Goal: Task Accomplishment & Management: Complete application form

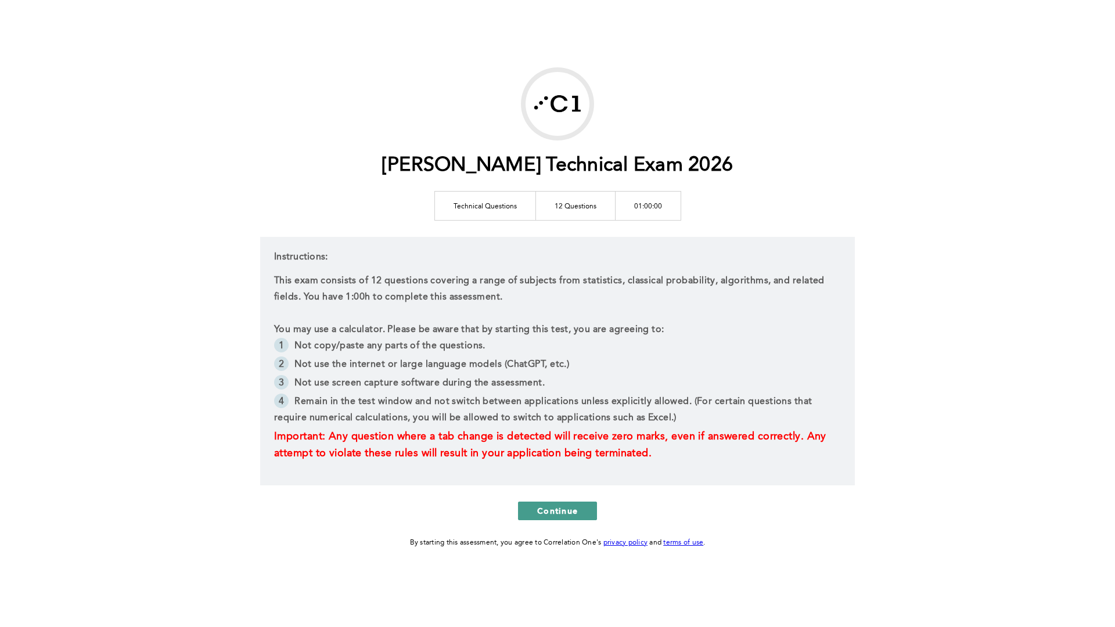
click at [552, 507] on span "Continue" at bounding box center [557, 510] width 41 height 11
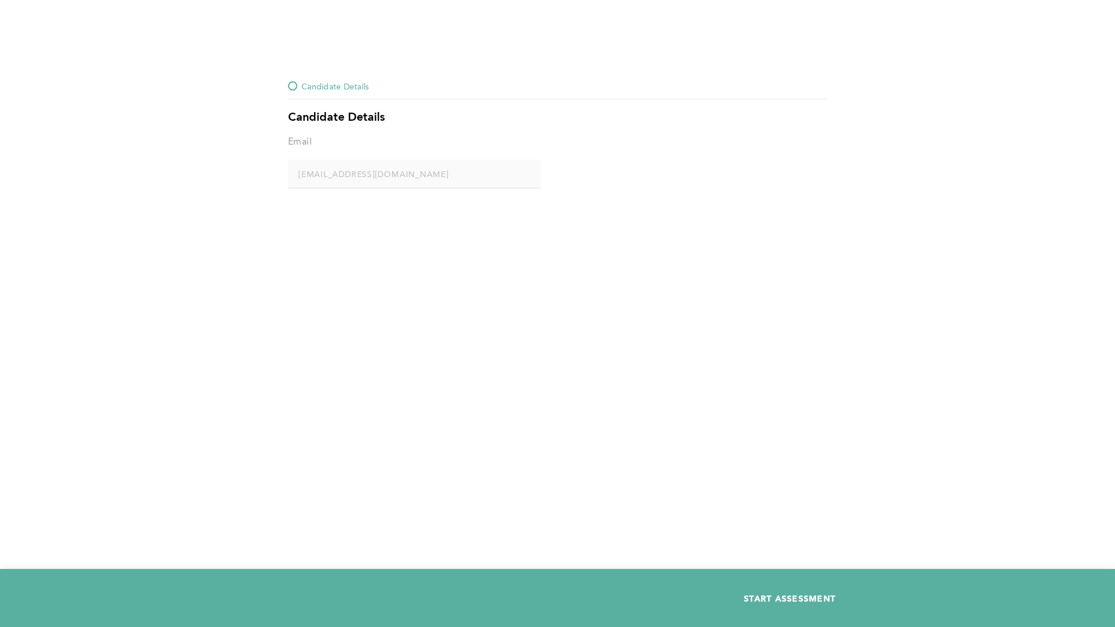
click at [834, 533] on span "START ASSESSMENT" at bounding box center [790, 598] width 92 height 11
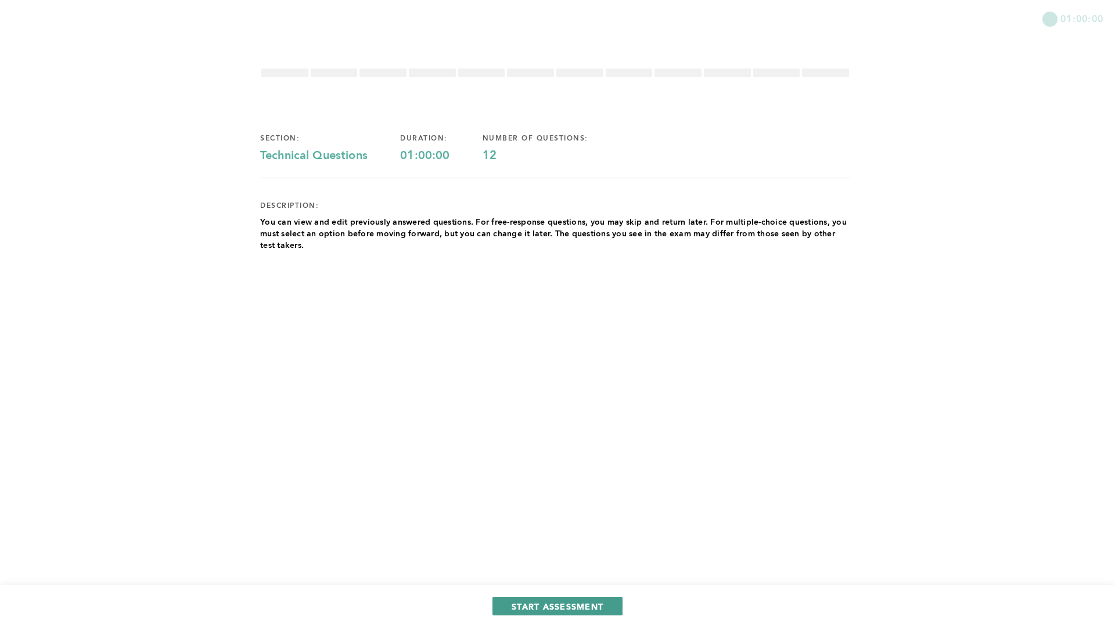
click at [579, 533] on span "START ASSESSMENT" at bounding box center [558, 606] width 92 height 11
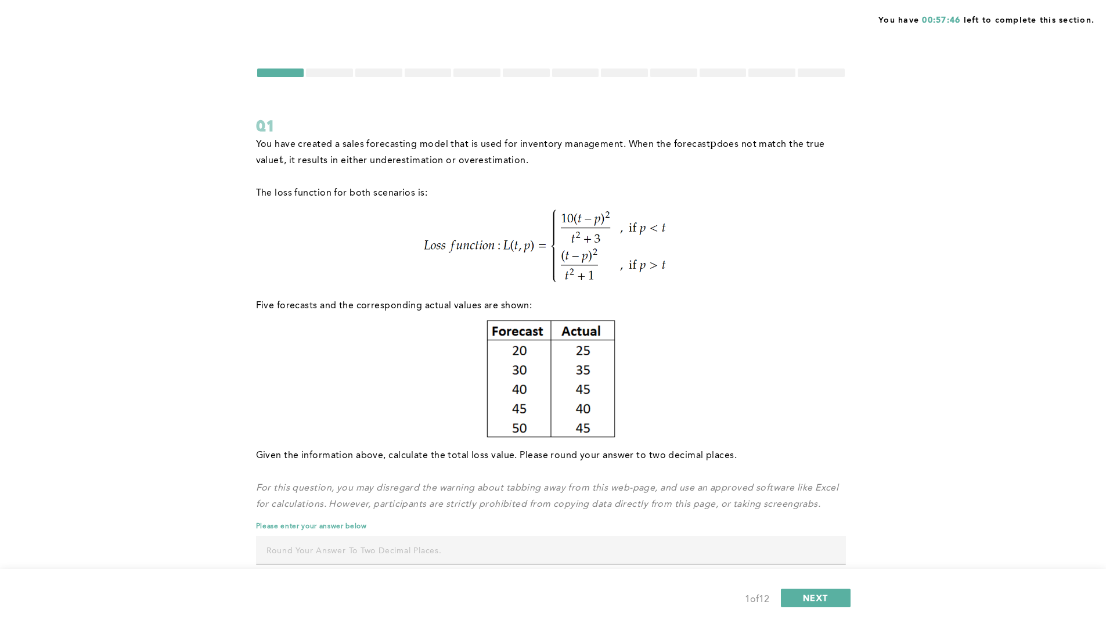
click at [328, 533] on input "text" at bounding box center [551, 550] width 590 height 28
type input "0.75"
click at [819, 533] on span "NEXT" at bounding box center [815, 597] width 25 height 11
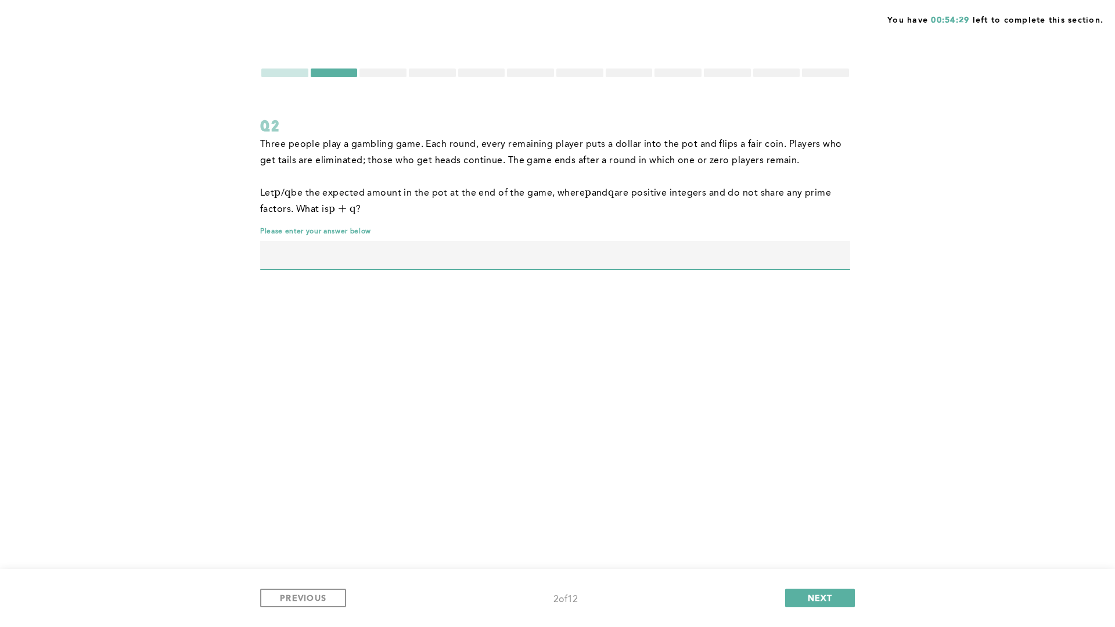
click at [493, 256] on input "text" at bounding box center [555, 255] width 590 height 28
type input "39"
click at [829, 533] on span "NEXT" at bounding box center [820, 597] width 25 height 11
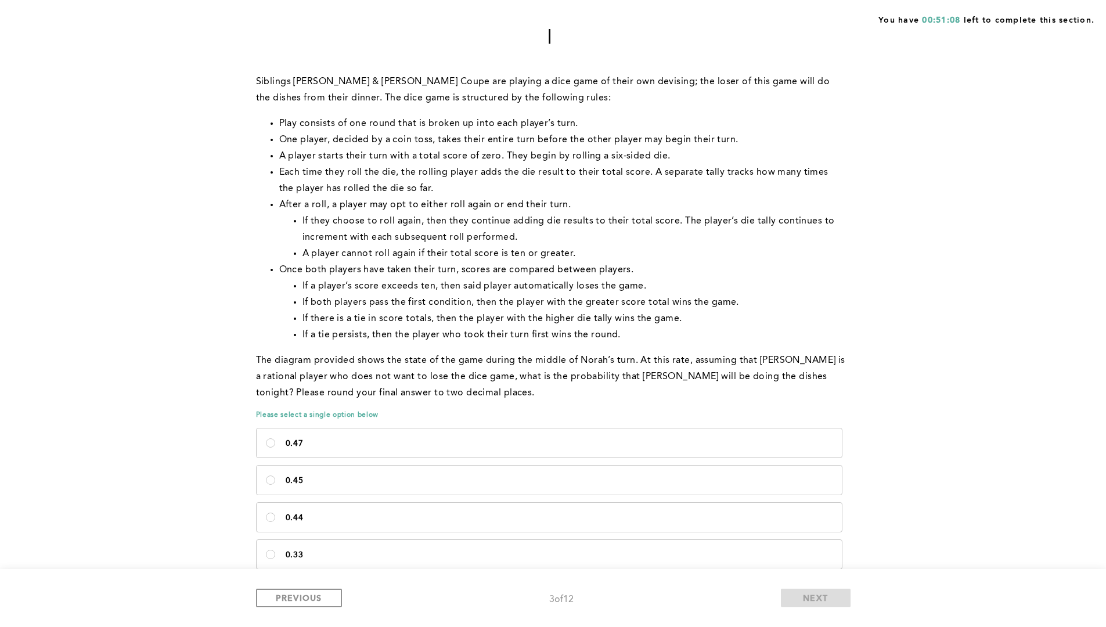
scroll to position [425, 0]
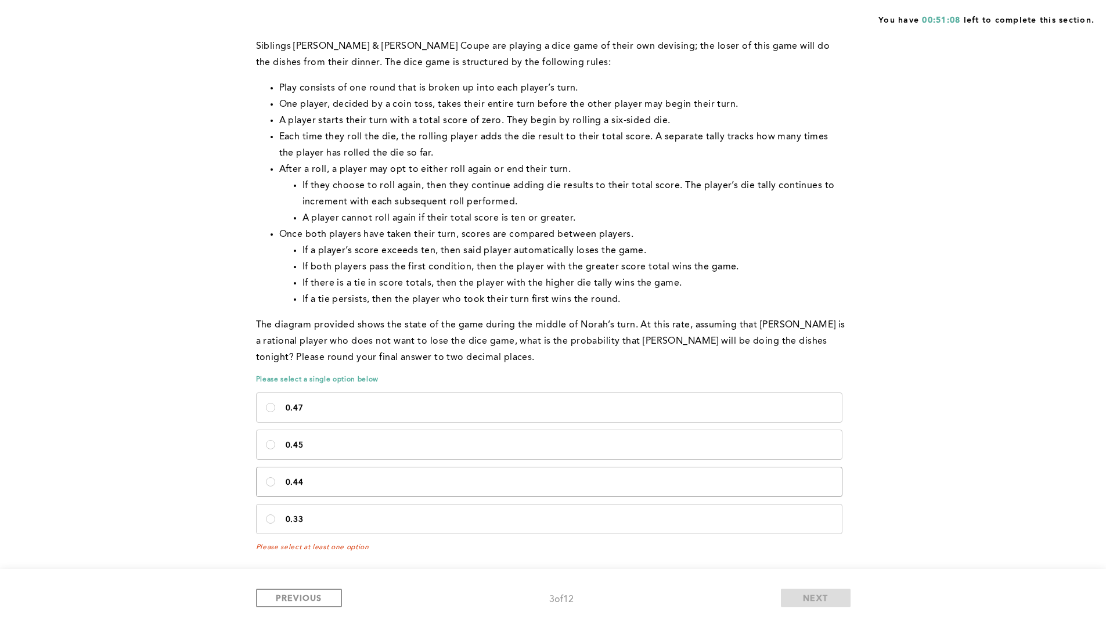
click at [271, 476] on label "0.44" at bounding box center [549, 481] width 585 height 29
click at [271, 477] on input "0.44" at bounding box center [270, 481] width 9 height 9
radio input "true"
click at [805, 533] on span "NEXT" at bounding box center [815, 597] width 25 height 11
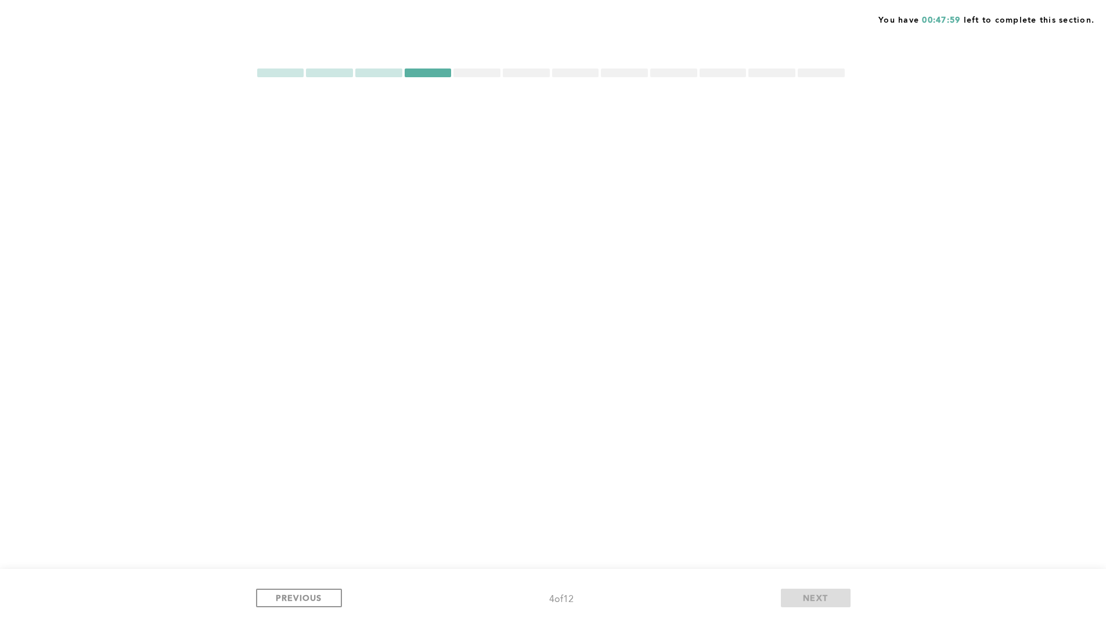
scroll to position [0, 0]
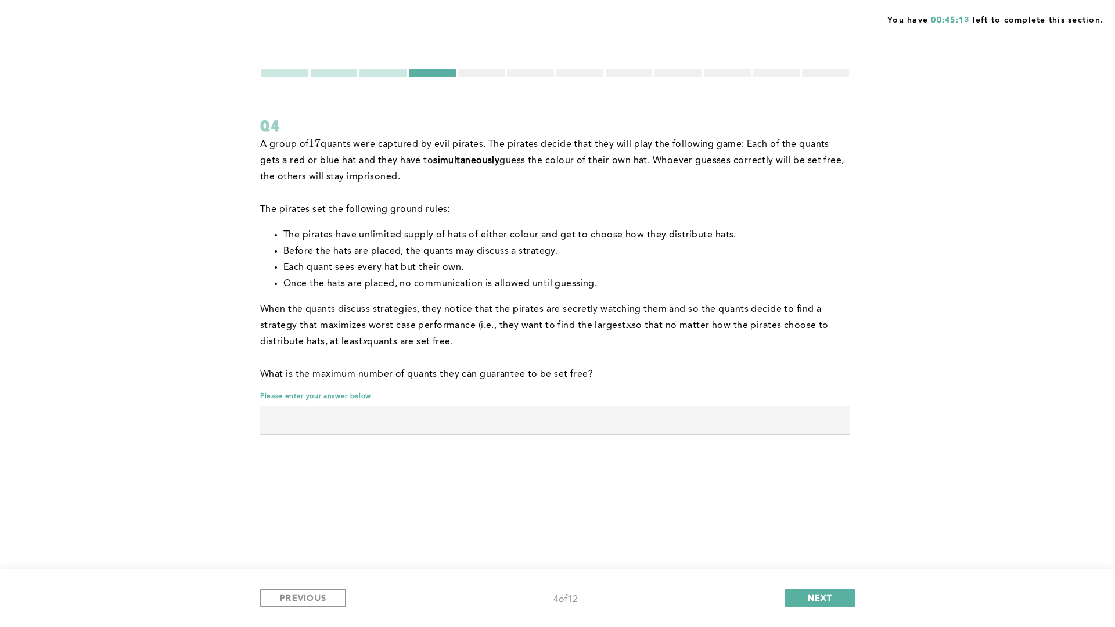
click at [769, 417] on input "text" at bounding box center [555, 420] width 590 height 28
type input "8"
click at [822, 533] on span "NEXT" at bounding box center [820, 597] width 25 height 11
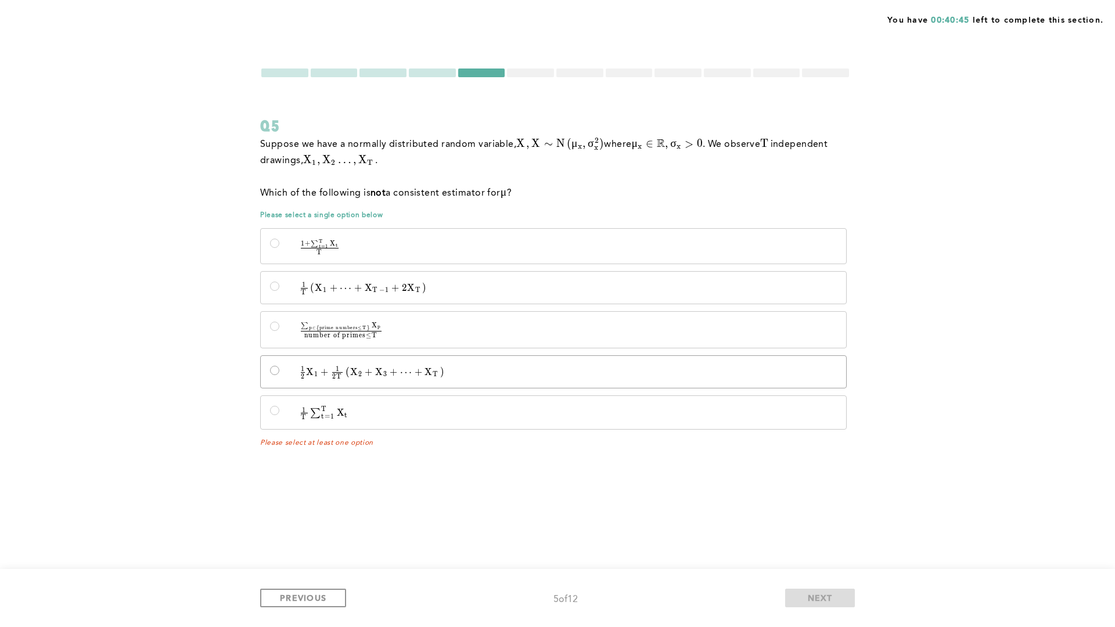
click at [275, 369] on input "1 2 X 1 + 1 2 T ( X 2 + X 3 + ⋯ + X T ) \quad \frac{1}{2}X_1 + \frac{1}{2T}\lef…" at bounding box center [274, 370] width 9 height 9
radio input "true"
click at [836, 533] on button "NEXT" at bounding box center [820, 598] width 70 height 19
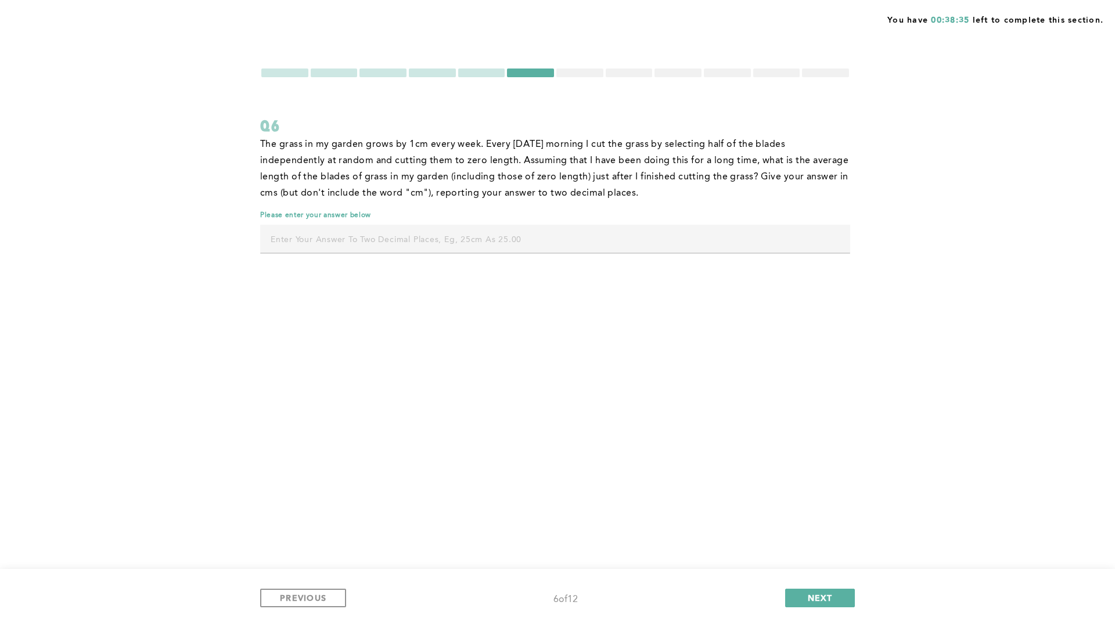
click at [790, 233] on input "text" at bounding box center [555, 239] width 590 height 28
type input "1.00"
click at [825, 533] on span "NEXT" at bounding box center [820, 597] width 25 height 11
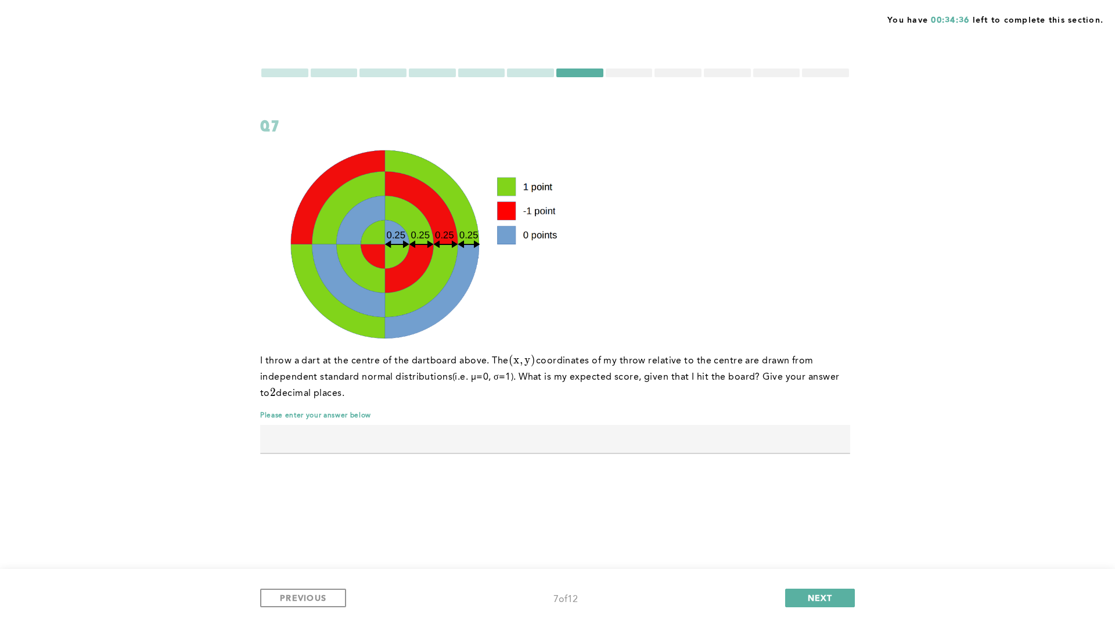
click at [617, 434] on input "text" at bounding box center [555, 439] width 590 height 28
type input "1.00"
click at [823, 533] on span "NEXT" at bounding box center [820, 597] width 25 height 11
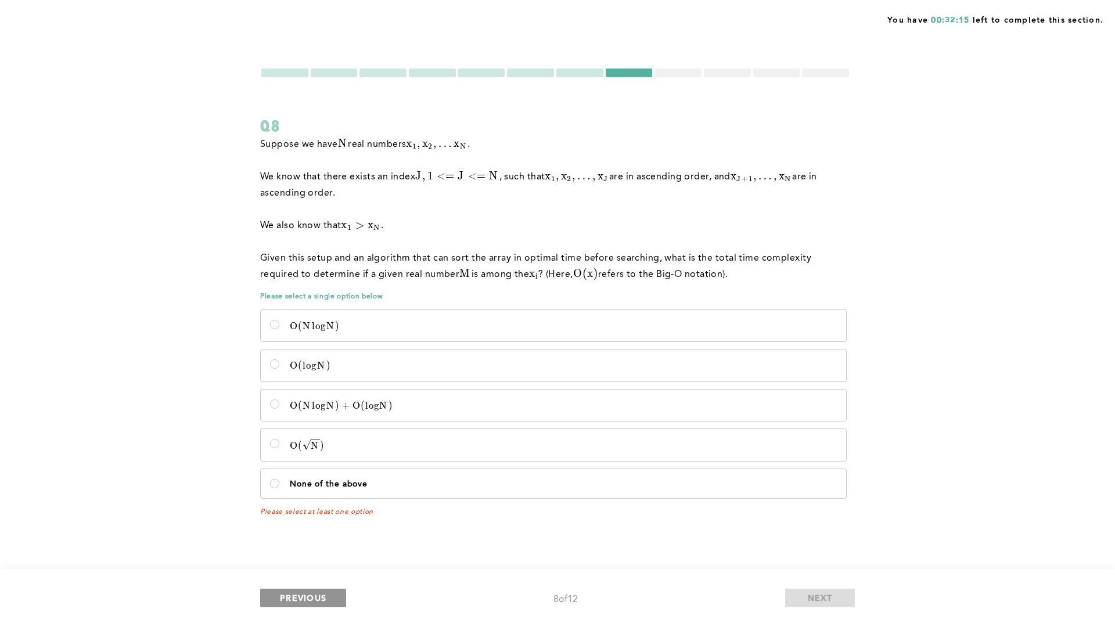
click at [331, 533] on button "PREVIOUS" at bounding box center [303, 598] width 86 height 19
click at [302, 533] on span "PREVIOUS" at bounding box center [303, 597] width 46 height 11
click at [278, 405] on input "O ( N l o g N ) + O ( l o g N ) O(NlogN) + O(logN) O ( N l o g N ) + O ( l o g …" at bounding box center [274, 403] width 9 height 9
radio input "true"
click at [293, 533] on button "PREVIOUS" at bounding box center [303, 598] width 86 height 19
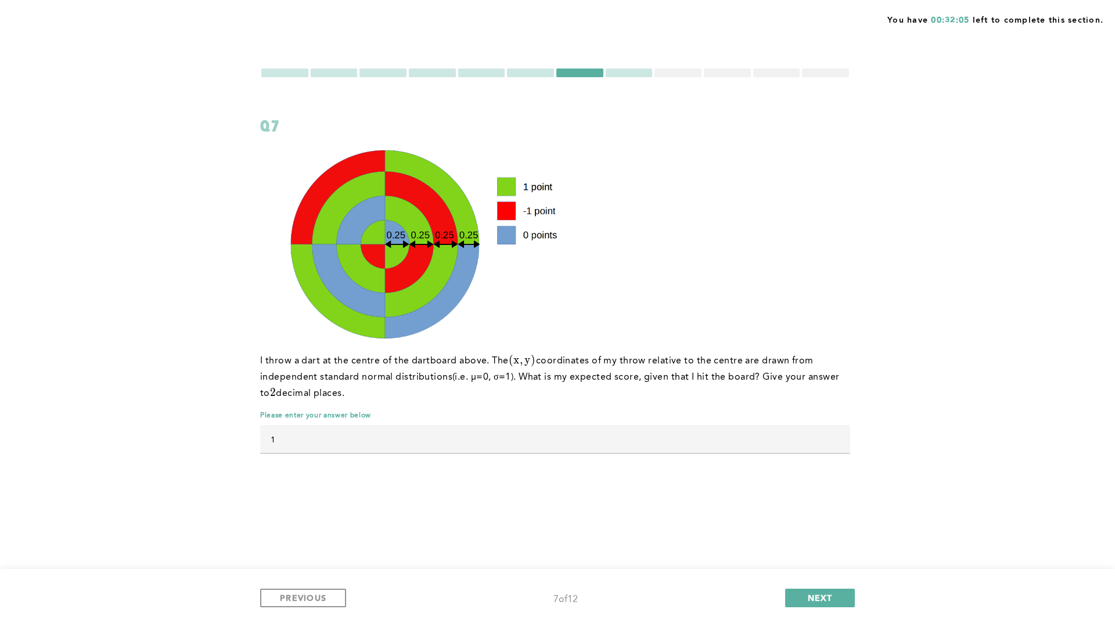
click at [315, 433] on input "1" at bounding box center [555, 439] width 590 height 28
drag, startPoint x: 284, startPoint y: 437, endPoint x: 240, endPoint y: 441, distance: 44.3
click at [240, 441] on div "You have 00:32:04 left to complete this section. Q7 I throw a dart at the centr…" at bounding box center [557, 313] width 1115 height 627
type input "0.25"
click at [809, 533] on button "NEXT" at bounding box center [820, 598] width 70 height 19
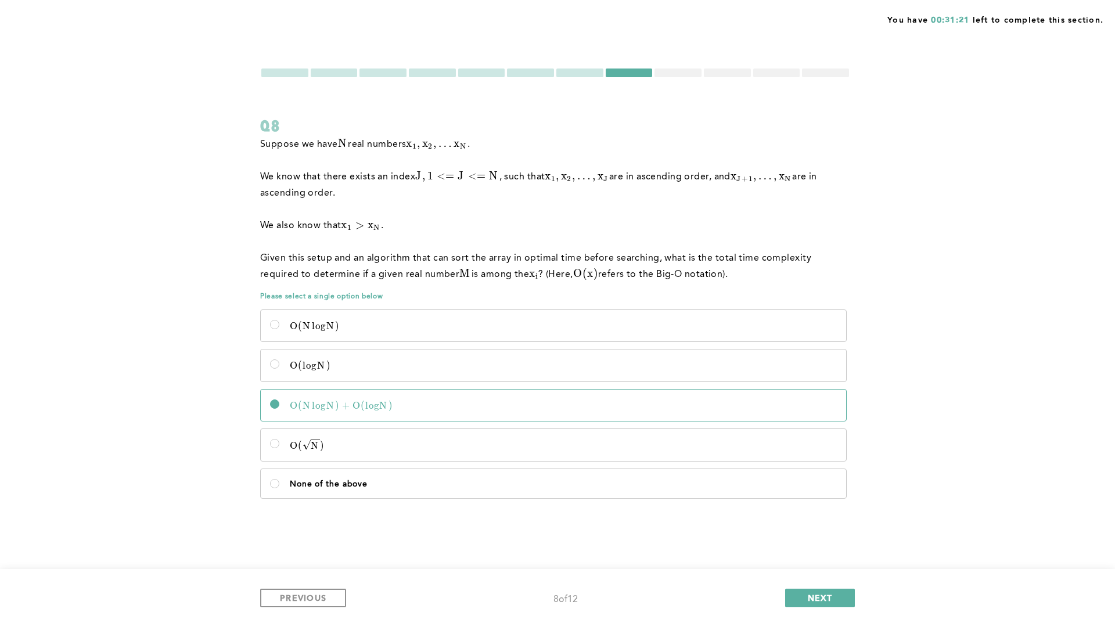
click at [271, 408] on label "O ( N l o g N ) + O ( l o g N ) O(NlogN) + O(logN) O ( N l o g N ) + O ( l o g …" at bounding box center [553, 405] width 585 height 31
click at [271, 408] on input "O ( N l o g N ) + O ( l o g N ) O(NlogN) + O(logN) O ( N l o g N ) + O ( l o g …" at bounding box center [274, 403] width 9 height 9
click at [273, 408] on input "O ( N l o g N ) + O ( l o g N ) O(NlogN) + O(logN) O ( N l o g N ) + O ( l o g …" at bounding box center [274, 403] width 9 height 9
click at [275, 476] on label "None of the above" at bounding box center [553, 483] width 585 height 29
click at [275, 479] on above\<\/p\> "None of the above" at bounding box center [274, 483] width 9 height 9
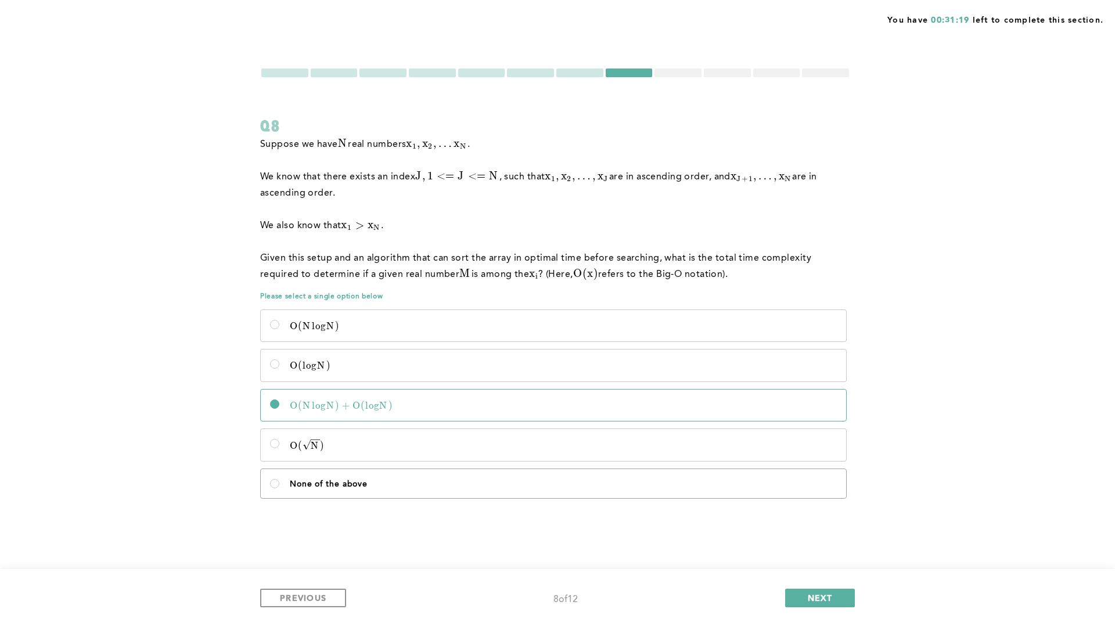
radio above\<\/p\> "true"
click at [276, 484] on above\<\/p\> "None of the above" at bounding box center [274, 483] width 9 height 9
click at [292, 375] on label "O ( l o g N ) O(logN) O ( l o g N )" at bounding box center [553, 365] width 585 height 31
click at [279, 369] on input "O ( l o g N ) O(logN) O ( l o g N )" at bounding box center [274, 363] width 9 height 9
radio input "true"
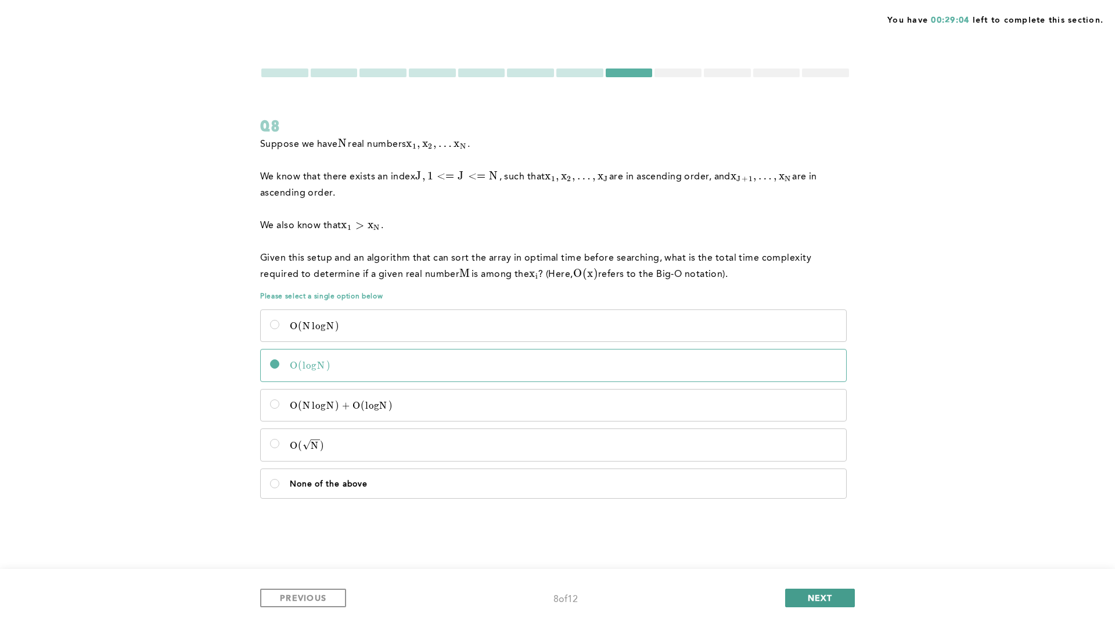
click at [804, 533] on button "NEXT" at bounding box center [820, 598] width 70 height 19
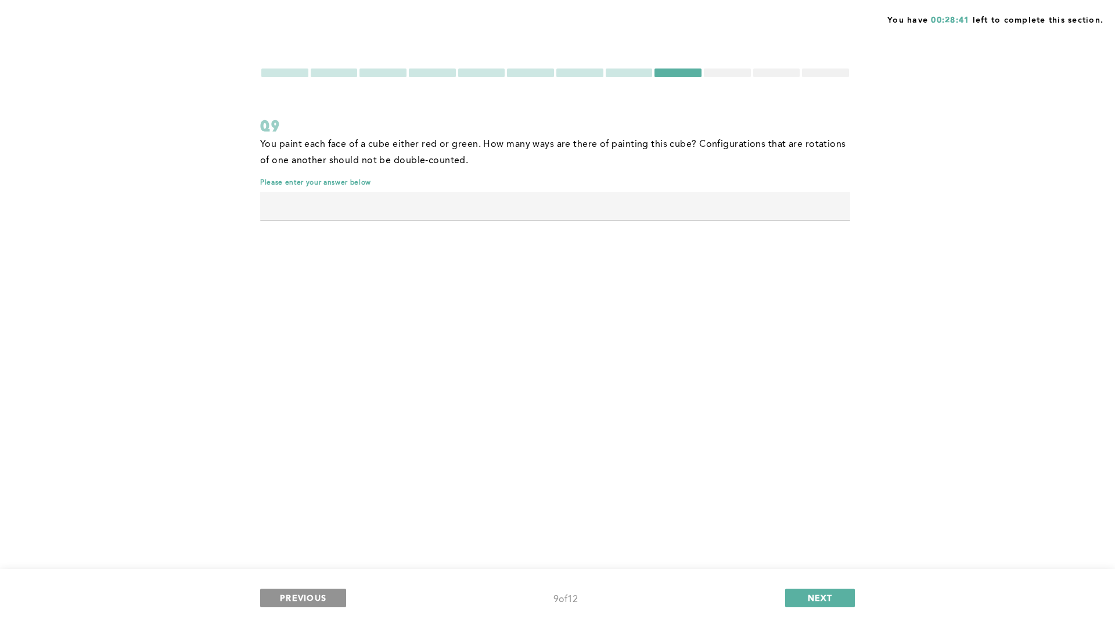
click at [293, 533] on span "PREVIOUS" at bounding box center [303, 597] width 46 height 11
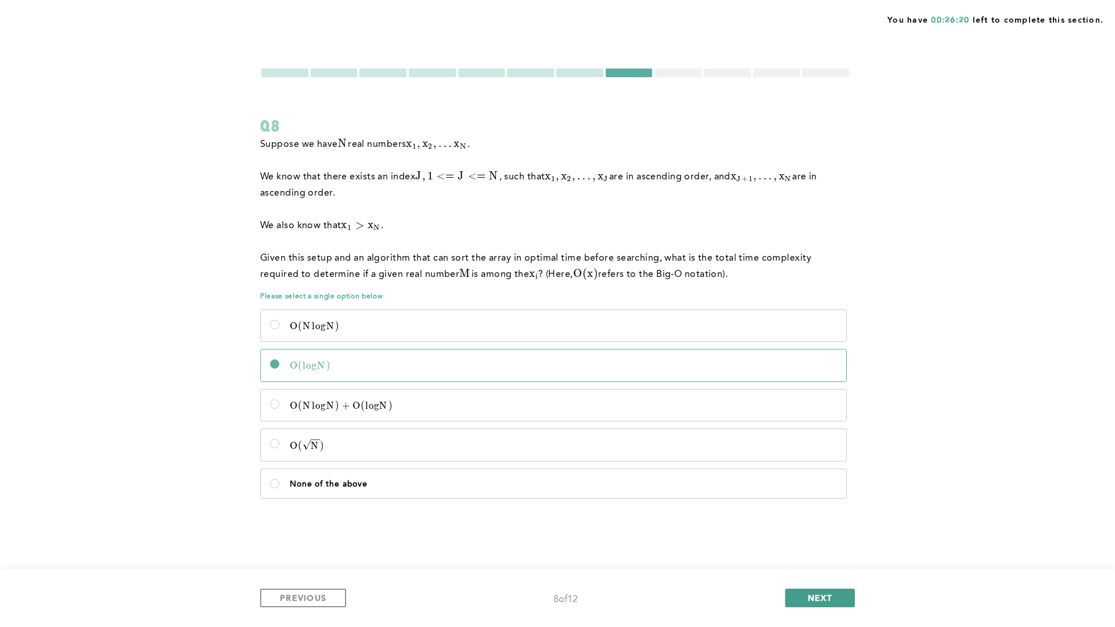
click at [797, 533] on button "NEXT" at bounding box center [820, 598] width 70 height 19
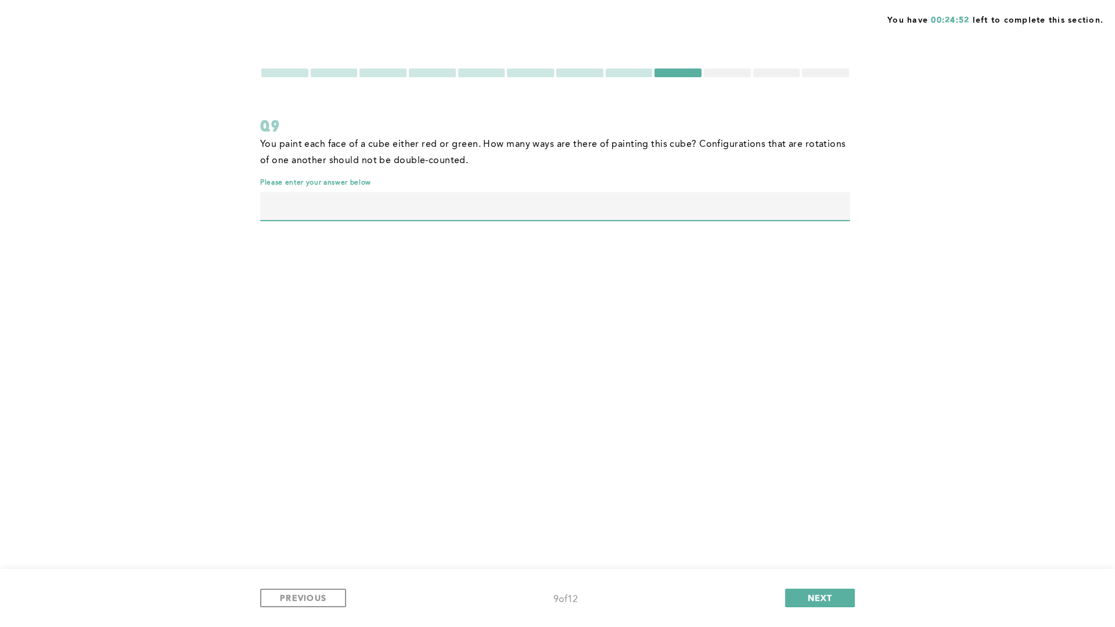
click at [751, 211] on input "text" at bounding box center [555, 206] width 590 height 28
type input "10"
click at [824, 533] on button "NEXT" at bounding box center [820, 598] width 70 height 19
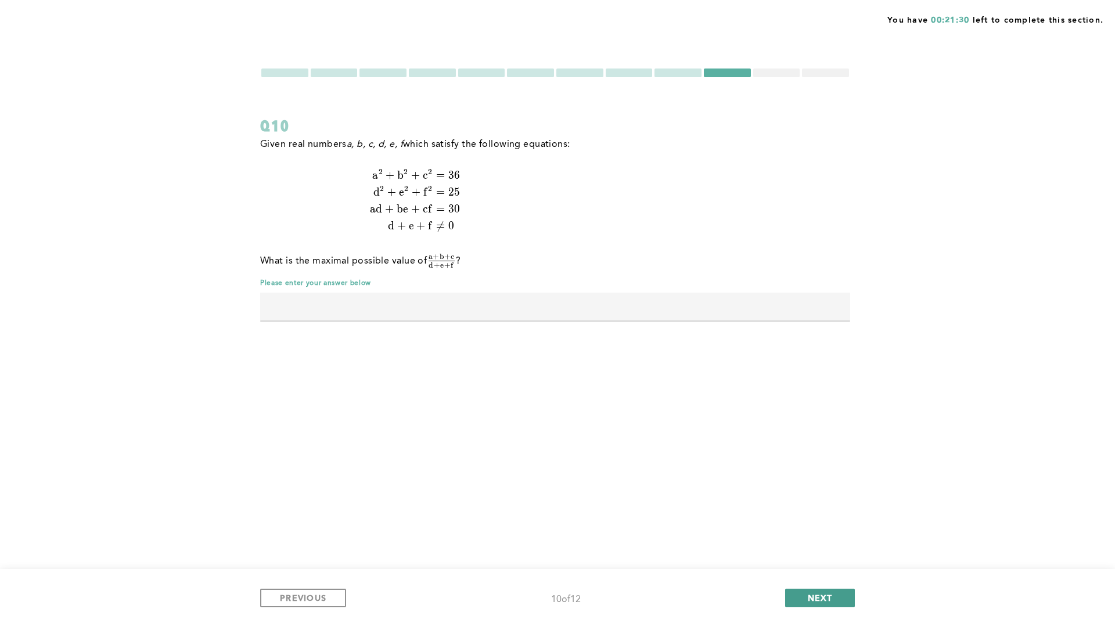
click at [828, 533] on span "NEXT" at bounding box center [820, 597] width 25 height 11
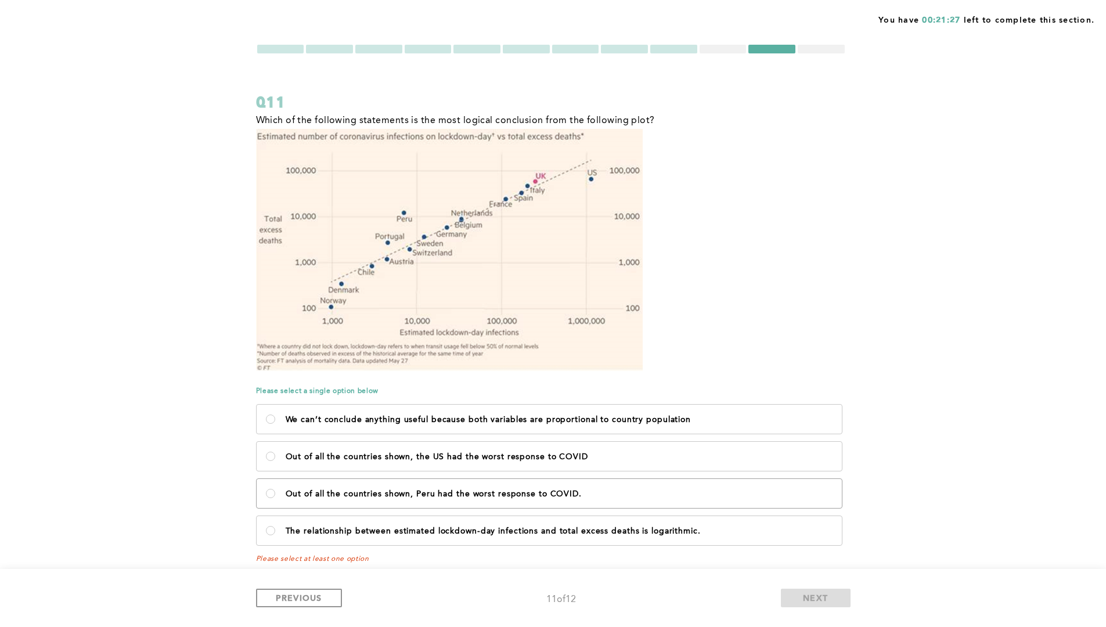
scroll to position [35, 0]
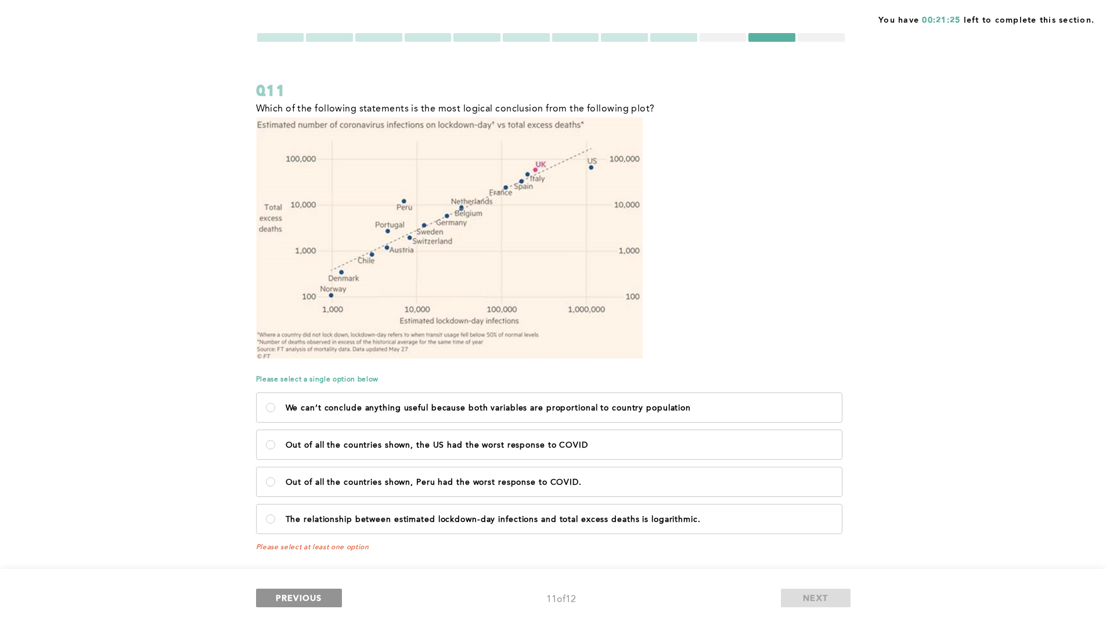
click at [294, 533] on span "PREVIOUS" at bounding box center [299, 597] width 46 height 11
click at [724, 37] on div at bounding box center [723, 37] width 47 height 9
click at [488, 488] on label "Out of all the countries shown, Peru had the worst response to COVID." at bounding box center [549, 481] width 585 height 29
click at [275, 487] on COVID\ "Out of all the countries shown, Peru had the worst response to COVID." at bounding box center [270, 481] width 9 height 9
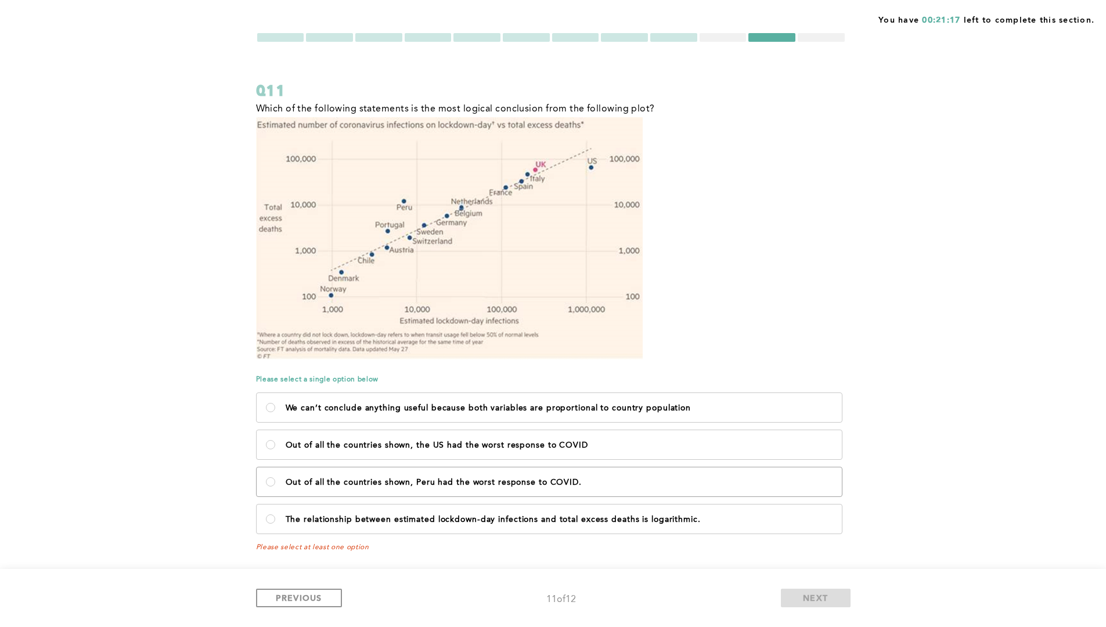
radio COVID\ "true"
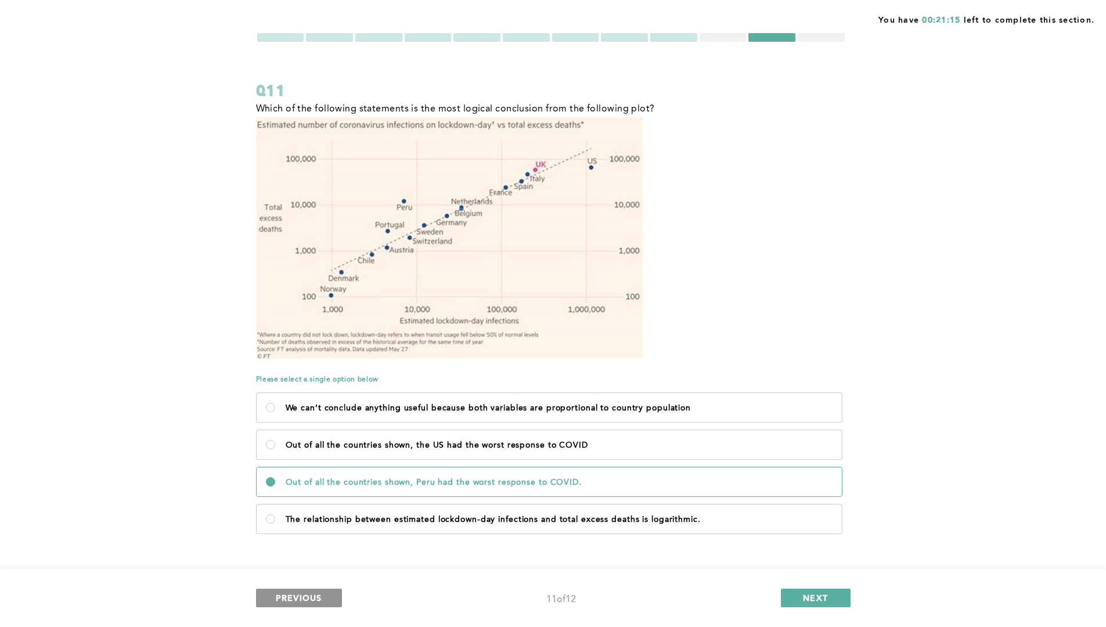
click at [304, 533] on span "PREVIOUS" at bounding box center [299, 597] width 46 height 11
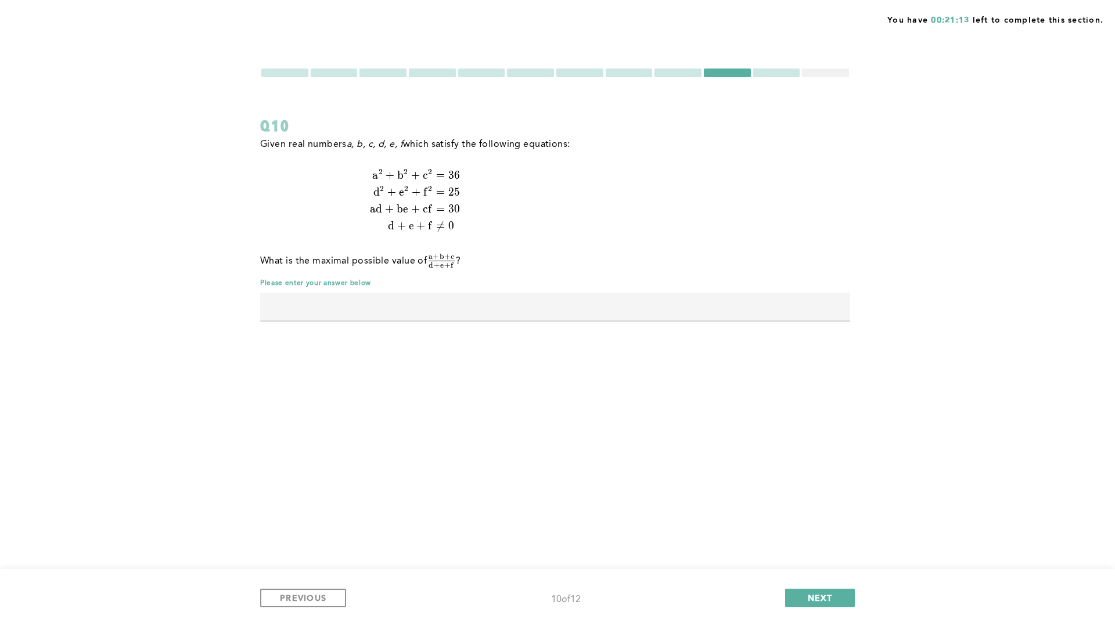
click at [399, 312] on input "text" at bounding box center [555, 307] width 590 height 28
type input "1.2"
click at [828, 533] on span "NEXT" at bounding box center [820, 597] width 25 height 11
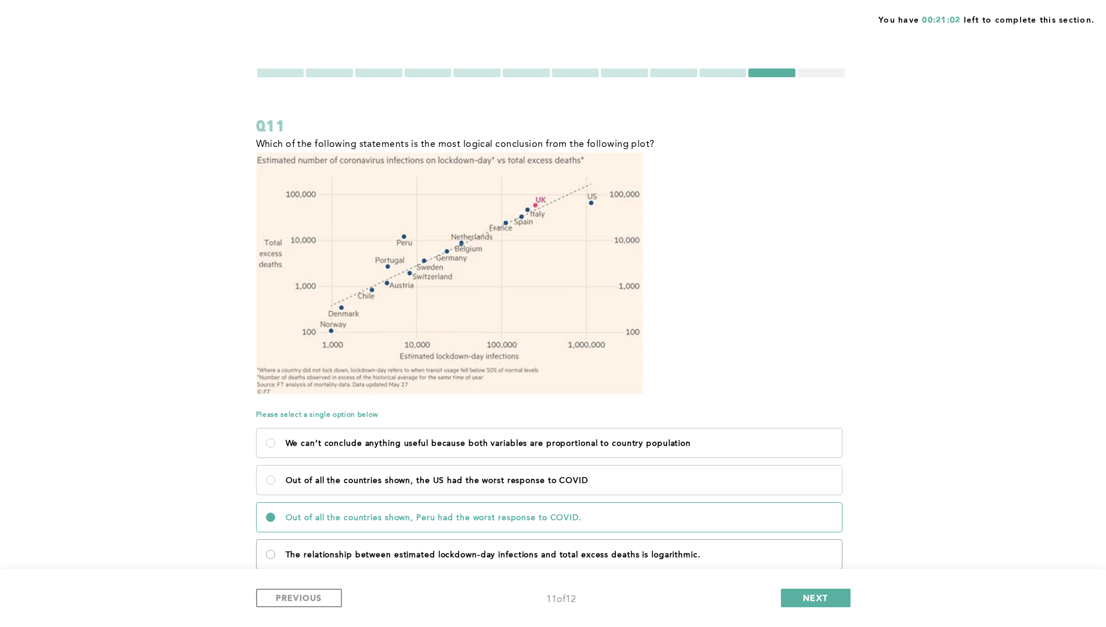
click at [268, 533] on logarithmic\ "The relationship between estimated lockdown-day infections and total excess dea…" at bounding box center [270, 554] width 9 height 9
radio logarithmic\ "true"
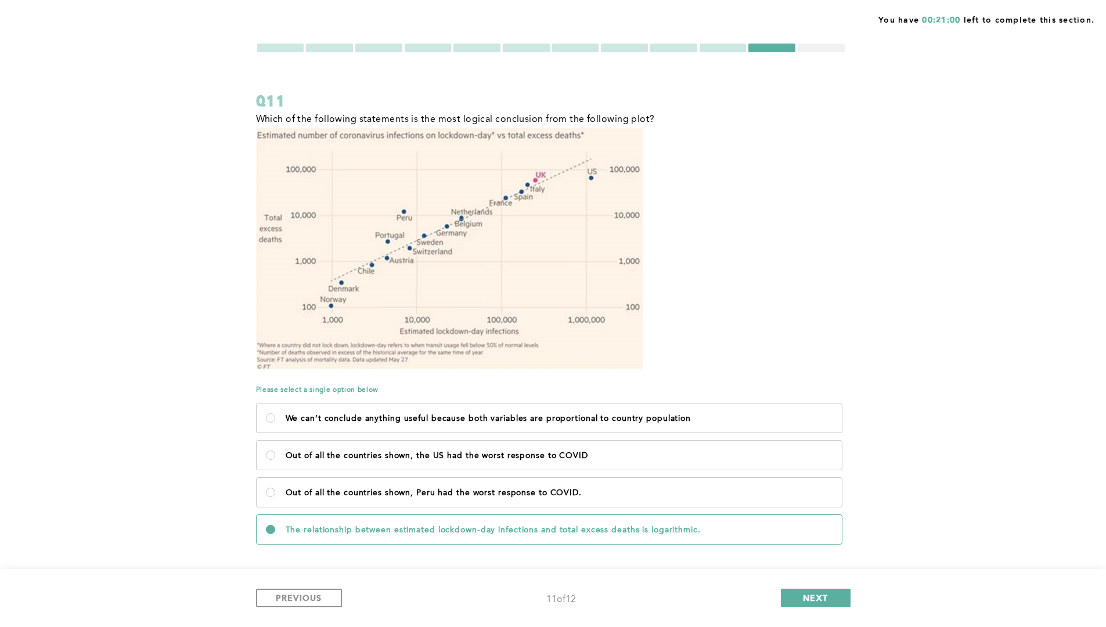
scroll to position [35, 0]
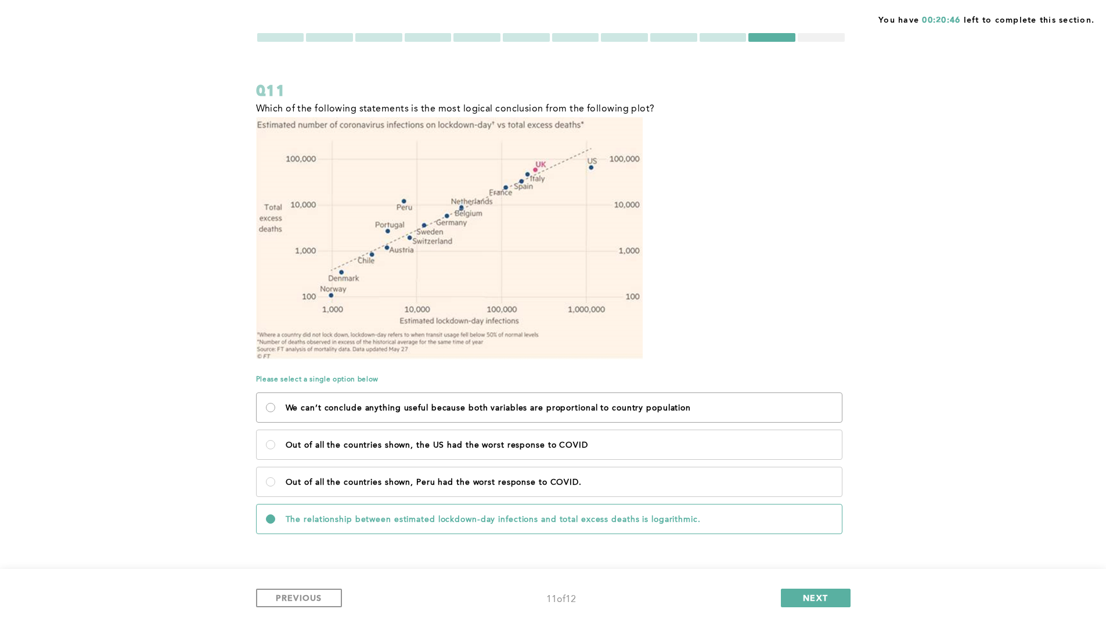
click at [272, 405] on population\<\/p\> "We can’t conclude anything useful because both variables are proportional to co…" at bounding box center [270, 407] width 9 height 9
radio population\<\/p\> "true"
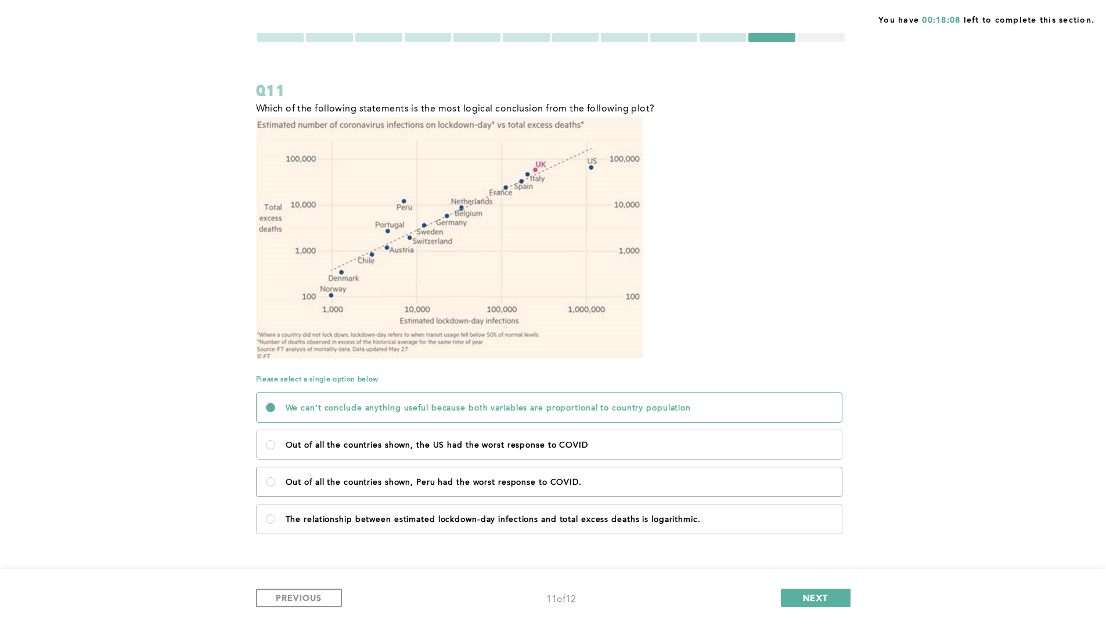
click at [268, 476] on label "Out of all the countries shown, Peru had the worst response to COVID." at bounding box center [549, 481] width 585 height 29
click at [268, 477] on COVID\ "Out of all the countries shown, Peru had the worst response to COVID." at bounding box center [270, 481] width 9 height 9
radio COVID\ "true"
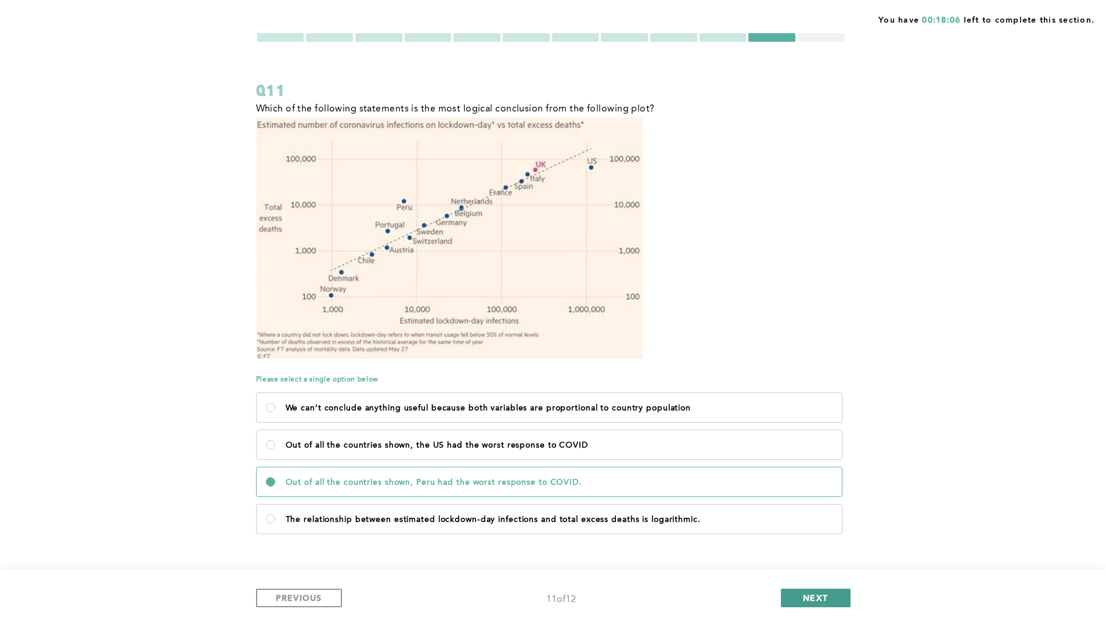
click at [809, 533] on button "NEXT" at bounding box center [816, 598] width 70 height 19
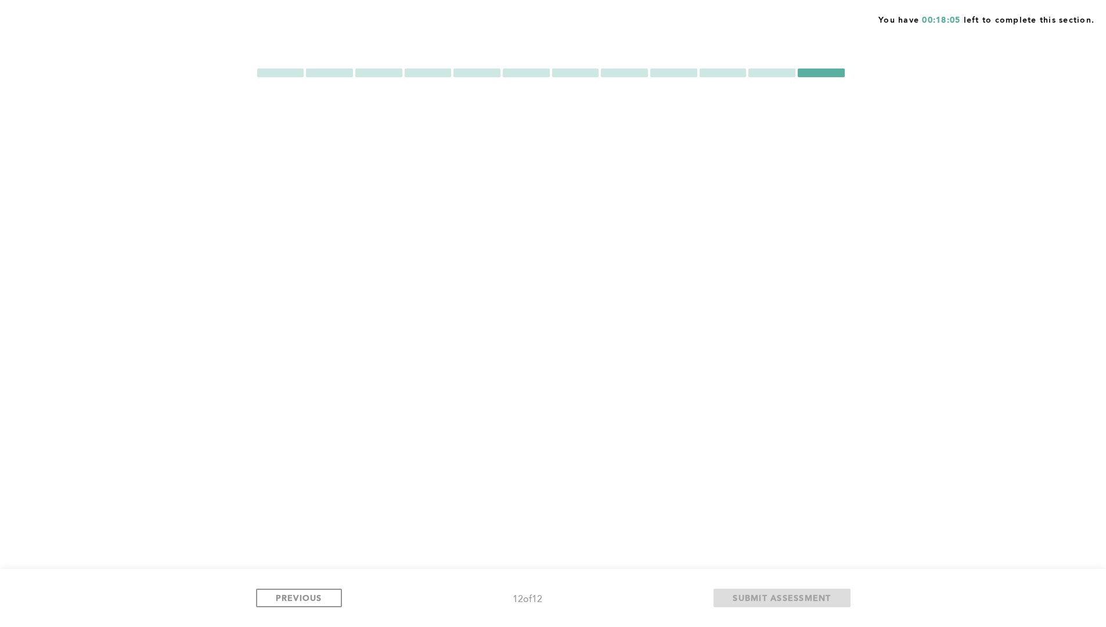
scroll to position [0, 0]
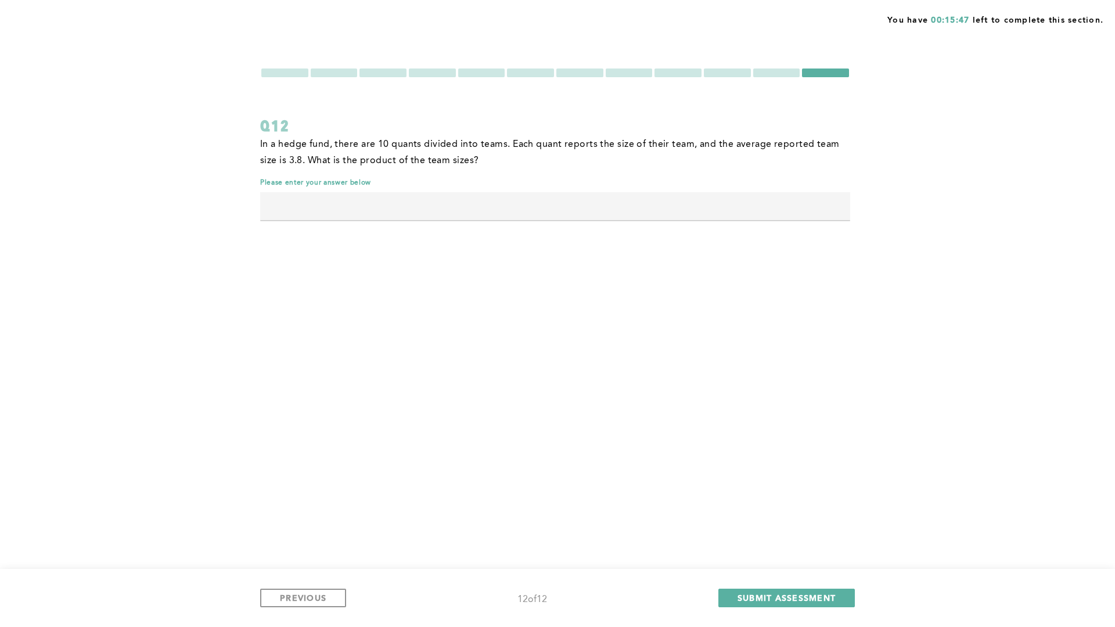
click at [632, 206] on input "text" at bounding box center [555, 206] width 590 height 28
type input "30"
click at [309, 533] on span "PREVIOUS" at bounding box center [303, 597] width 46 height 11
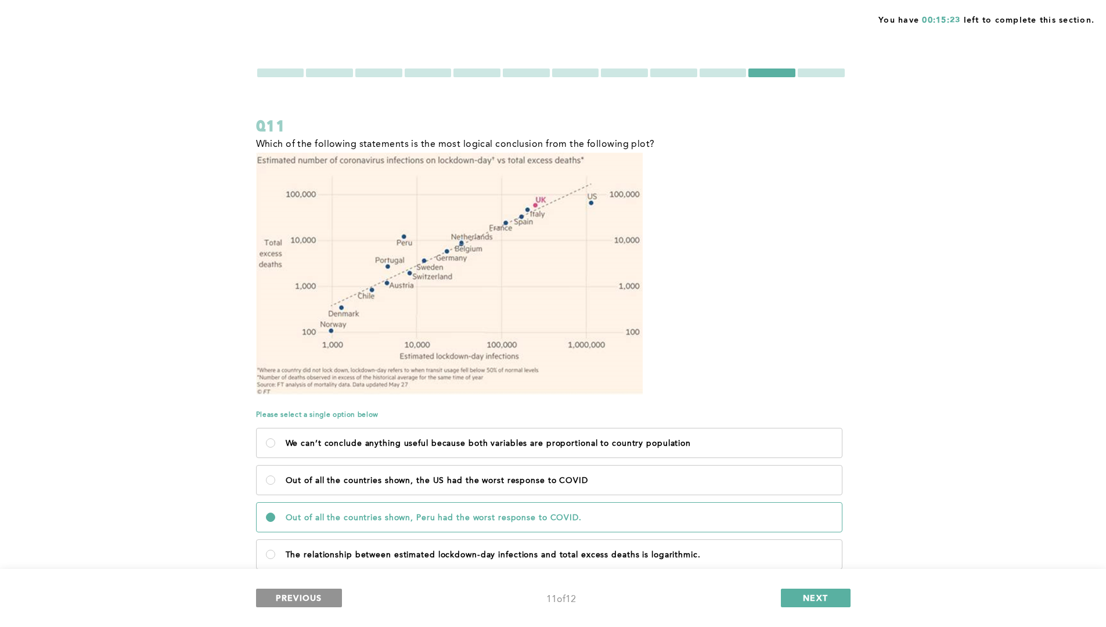
click at [309, 533] on span "PREVIOUS" at bounding box center [299, 597] width 46 height 11
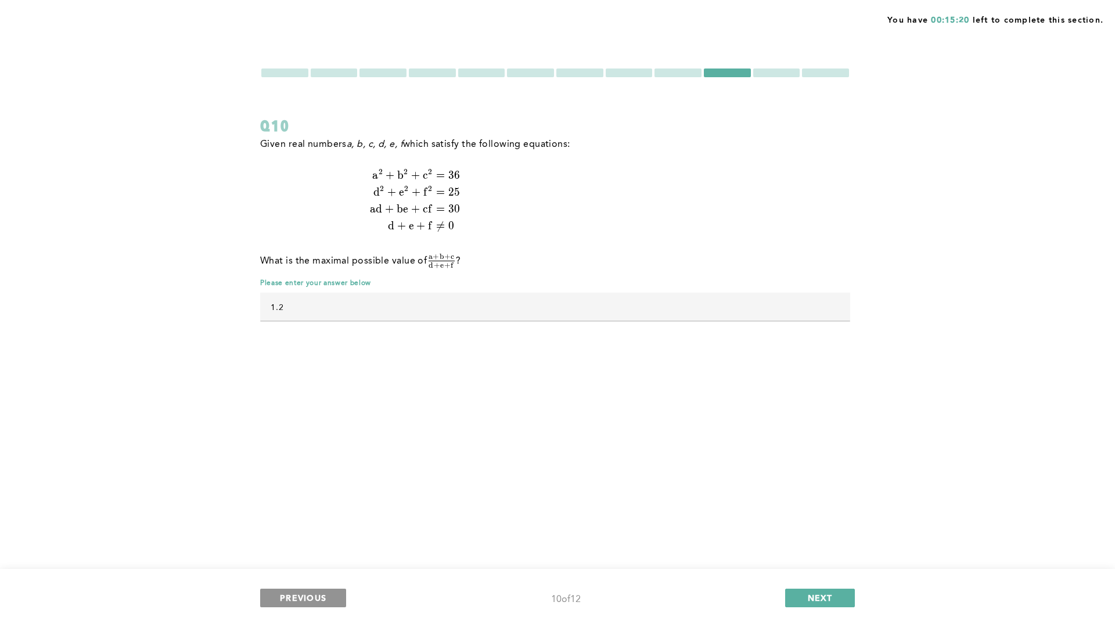
click at [309, 533] on span "PREVIOUS" at bounding box center [303, 597] width 46 height 11
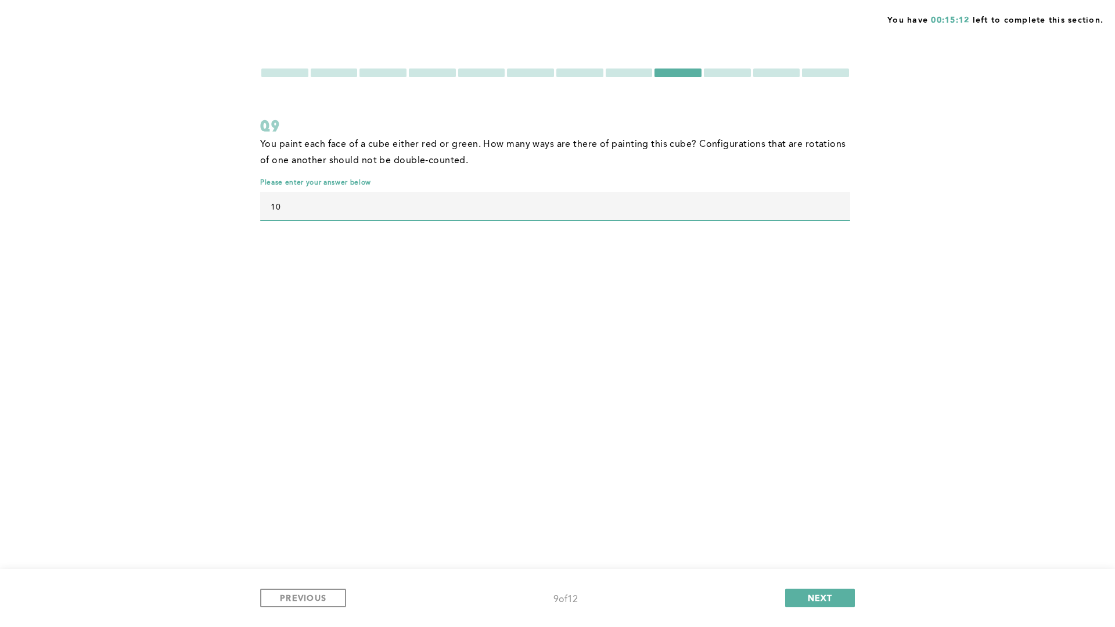
drag, startPoint x: 305, startPoint y: 214, endPoint x: 238, endPoint y: 217, distance: 67.4
click at [238, 217] on div "You have 00:15:12 left to complete this section. Q9 You paint each face of a cu…" at bounding box center [557, 313] width 1115 height 627
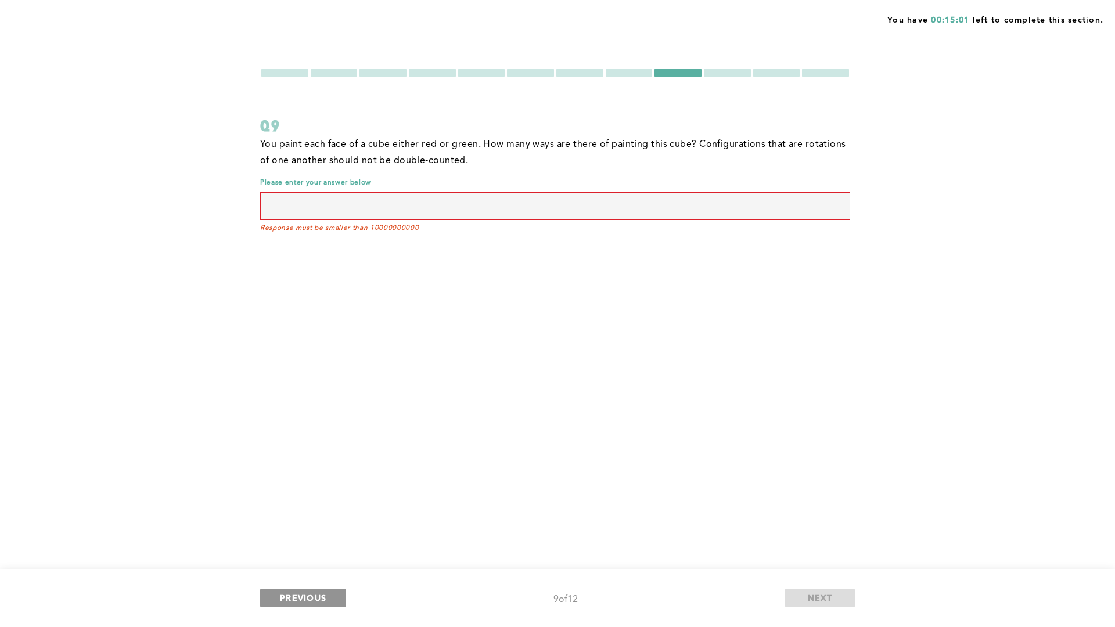
click at [297, 533] on span "PREVIOUS" at bounding box center [303, 597] width 46 height 11
click at [304, 207] on input "text" at bounding box center [555, 206] width 590 height 28
click at [291, 204] on input "text" at bounding box center [555, 206] width 590 height 28
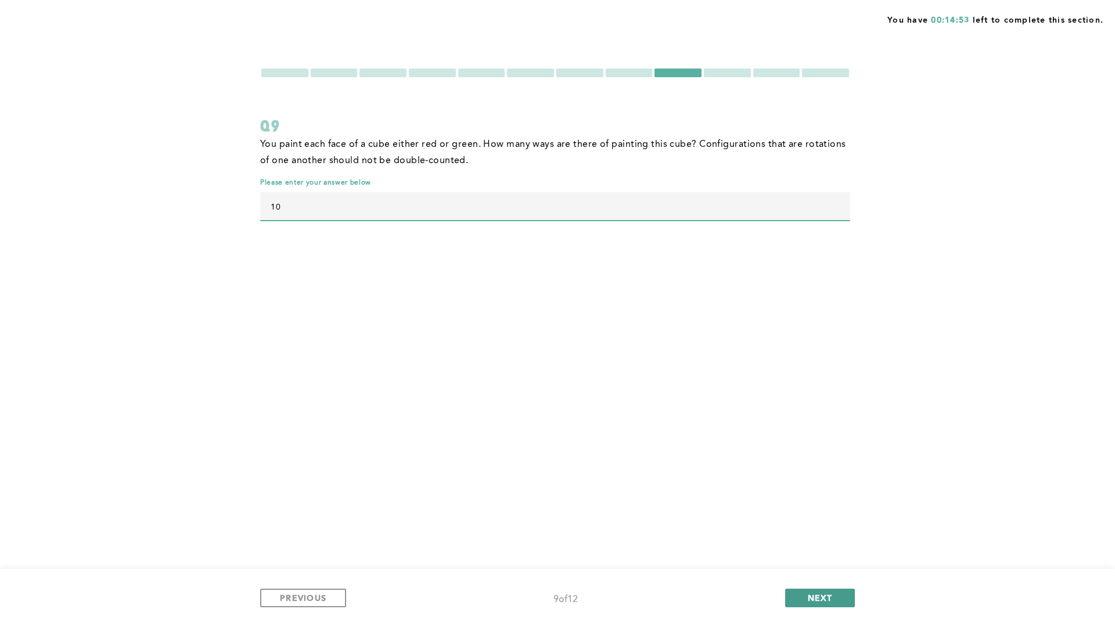
type input "10"
click at [799, 533] on button "NEXT" at bounding box center [820, 598] width 70 height 19
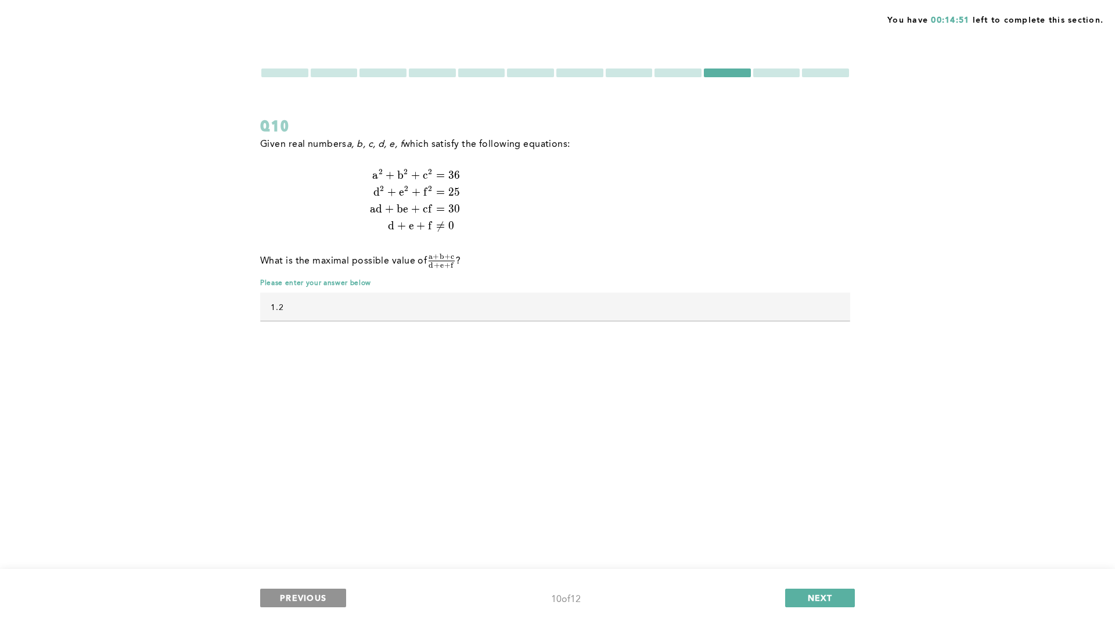
click at [292, 533] on span "PREVIOUS" at bounding box center [303, 597] width 46 height 11
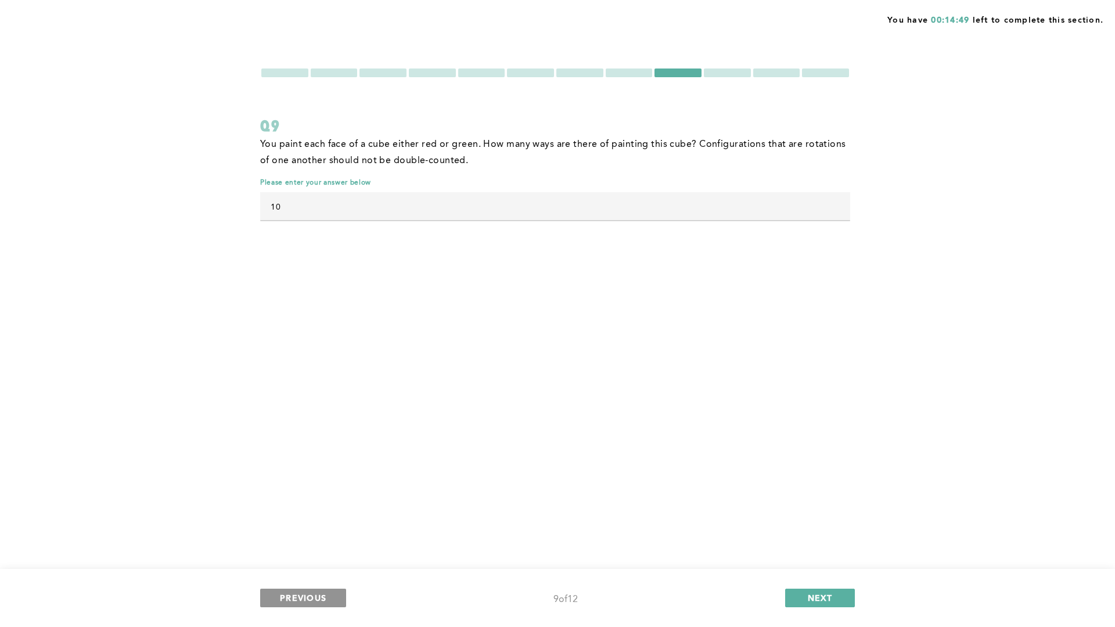
click at [292, 533] on span "PREVIOUS" at bounding box center [303, 597] width 46 height 11
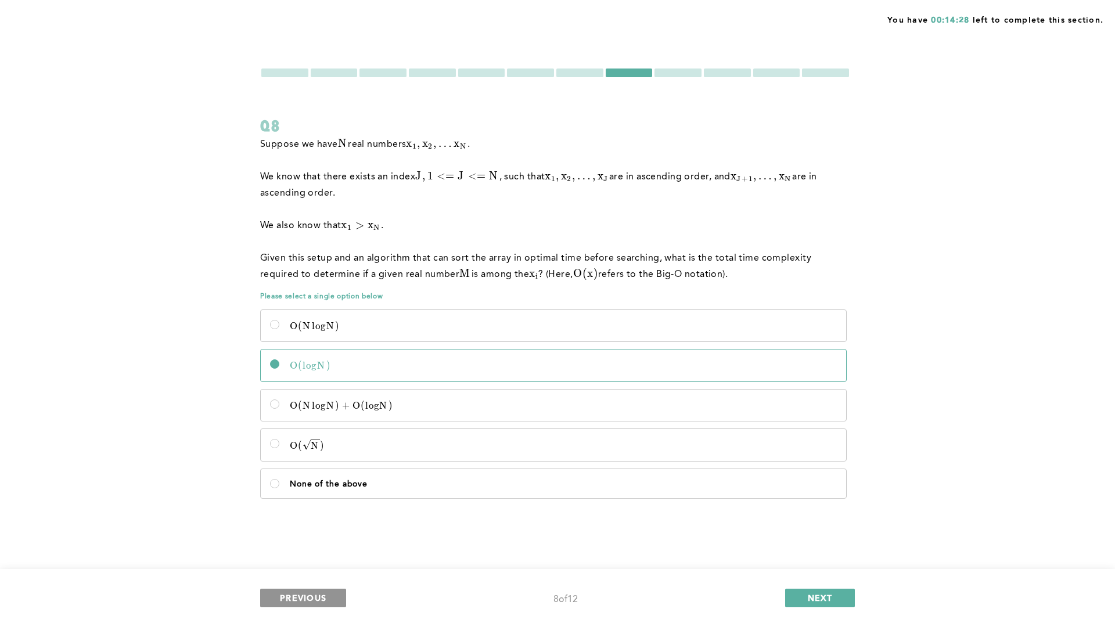
click at [273, 533] on button "PREVIOUS" at bounding box center [303, 598] width 86 height 19
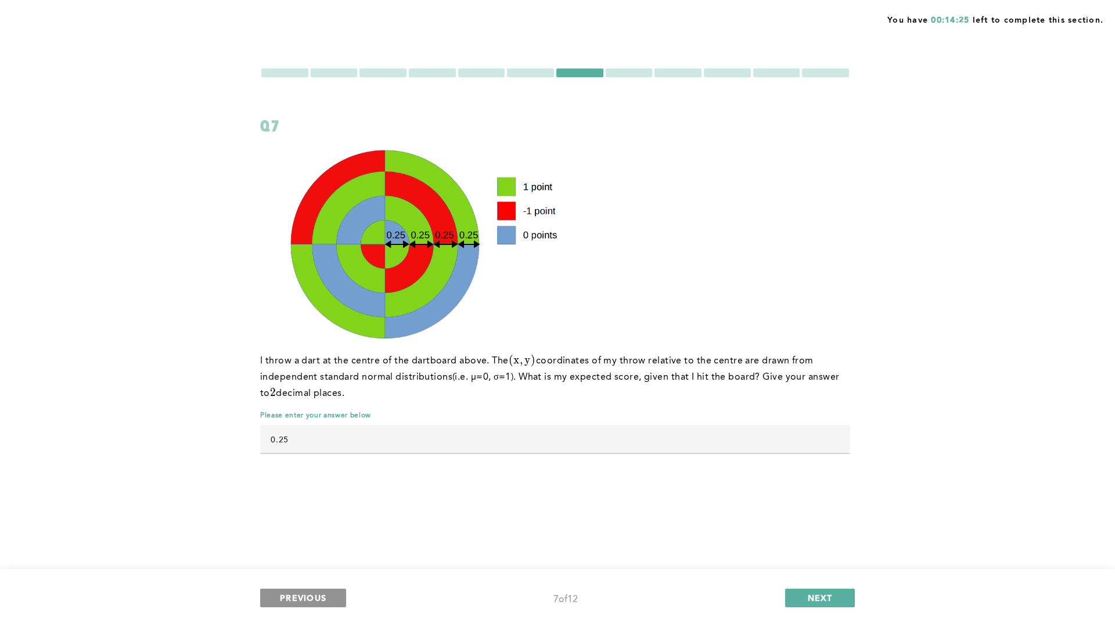
click at [290, 533] on span "PREVIOUS" at bounding box center [303, 597] width 46 height 11
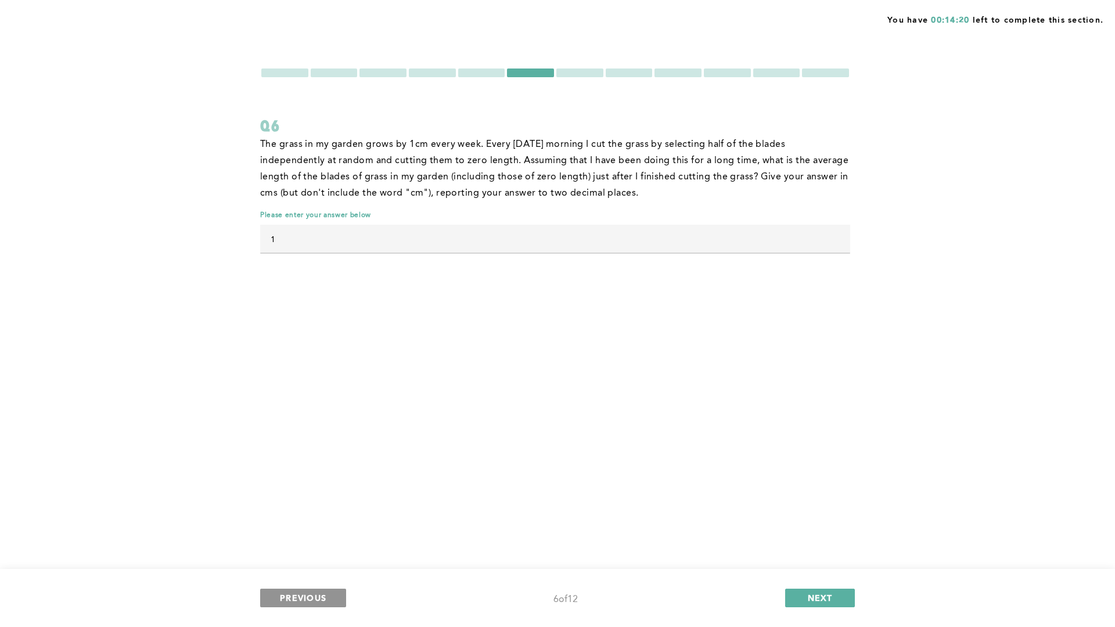
click at [290, 533] on span "PREVIOUS" at bounding box center [303, 597] width 46 height 11
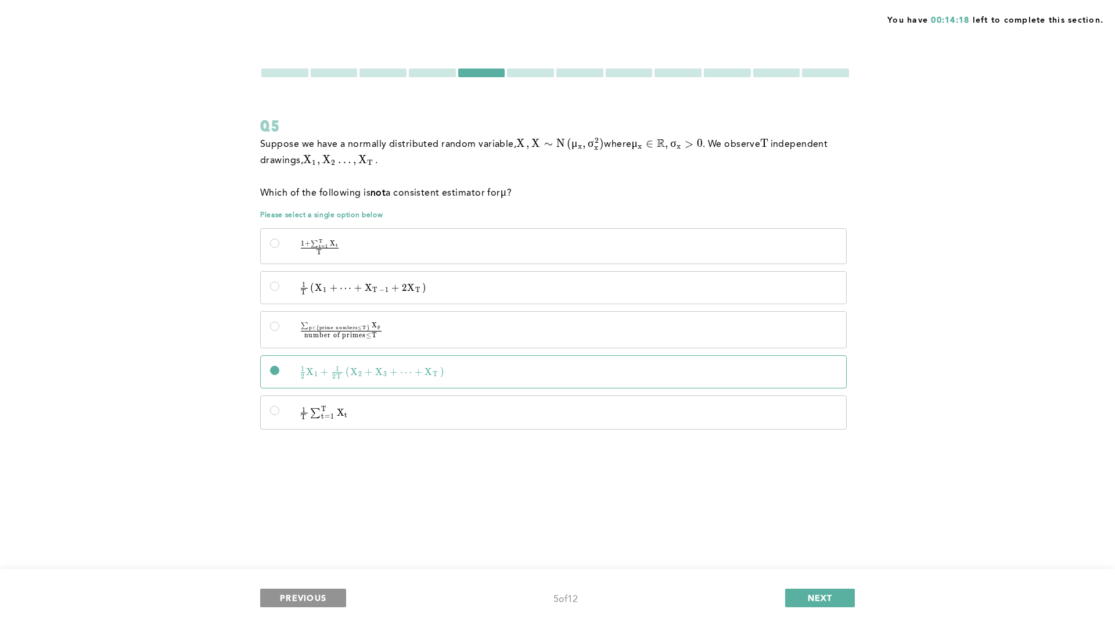
click at [290, 533] on span "PREVIOUS" at bounding box center [303, 597] width 46 height 11
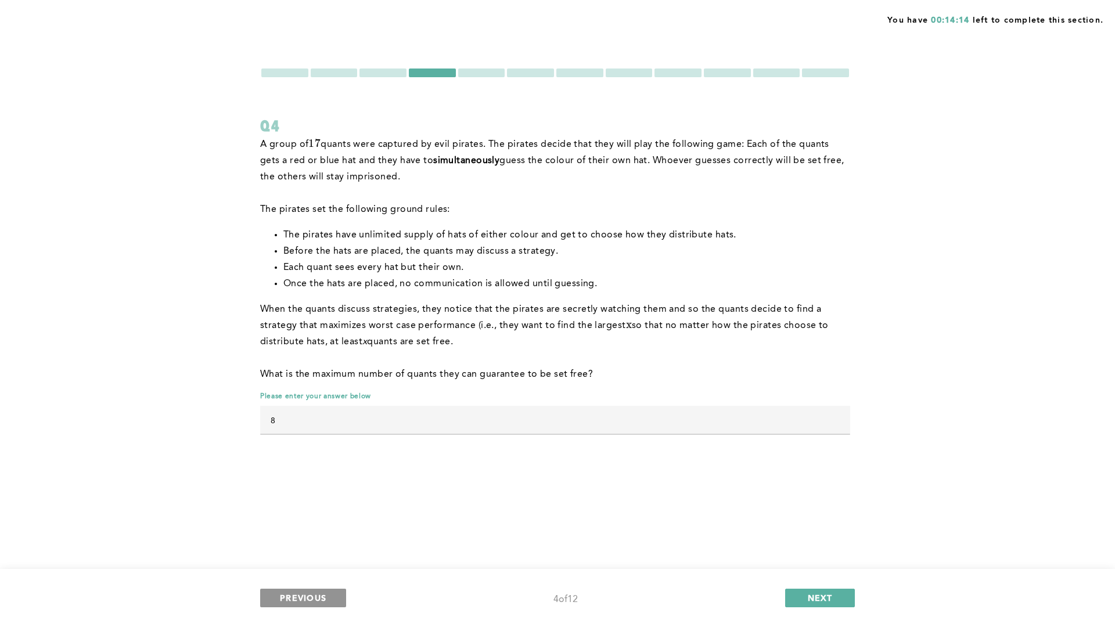
click at [290, 533] on span "PREVIOUS" at bounding box center [303, 597] width 46 height 11
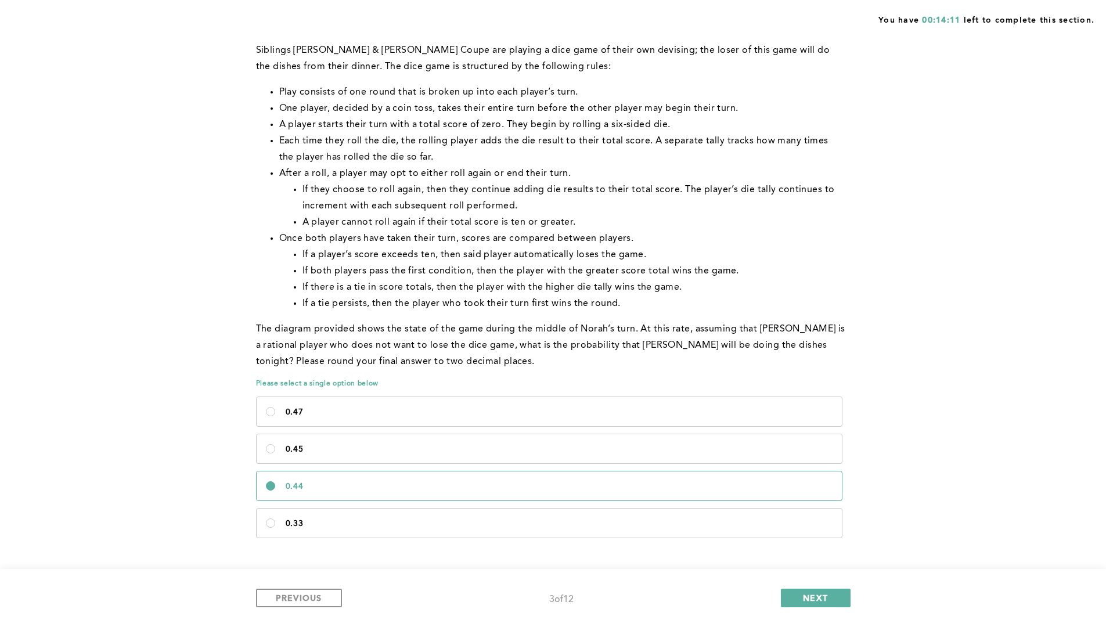
scroll to position [425, 0]
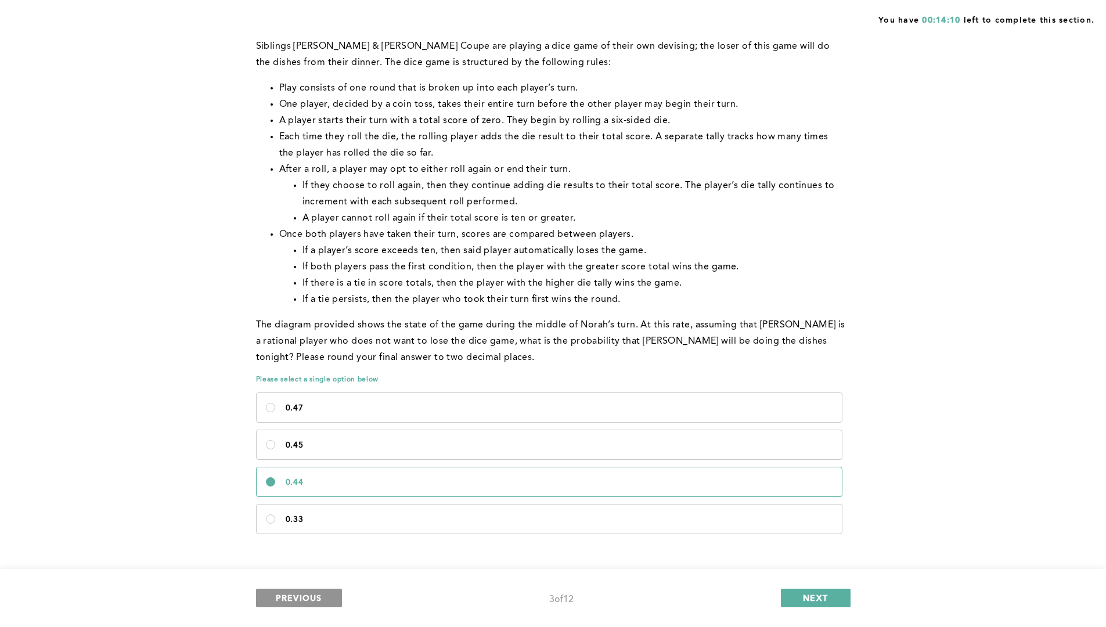
click at [306, 533] on span "PREVIOUS" at bounding box center [299, 597] width 46 height 11
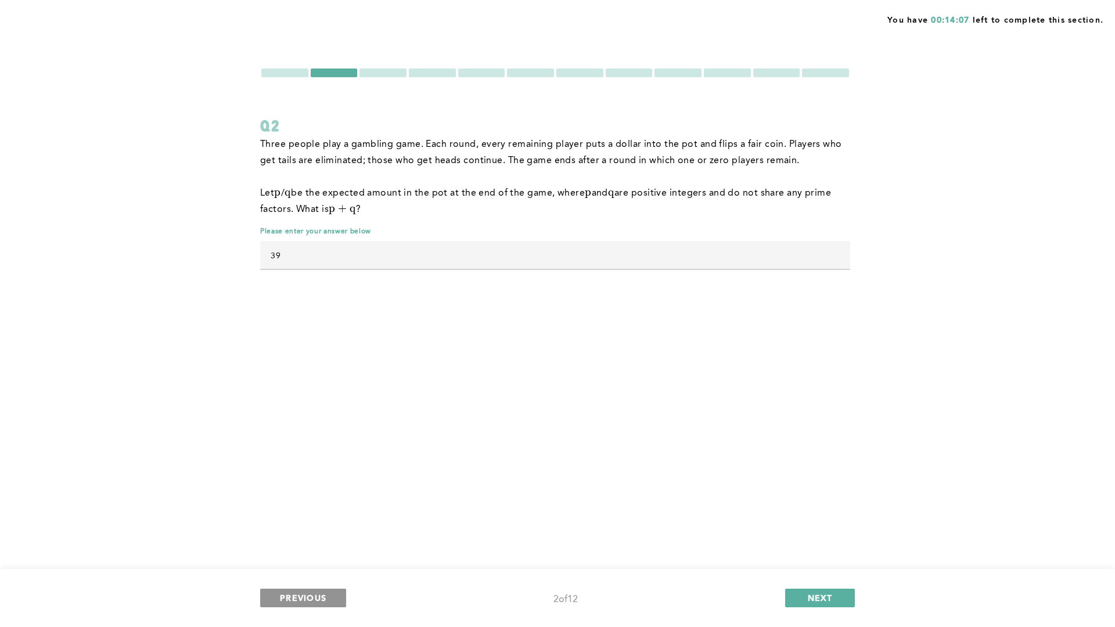
click at [311, 533] on span "PREVIOUS" at bounding box center [303, 597] width 46 height 11
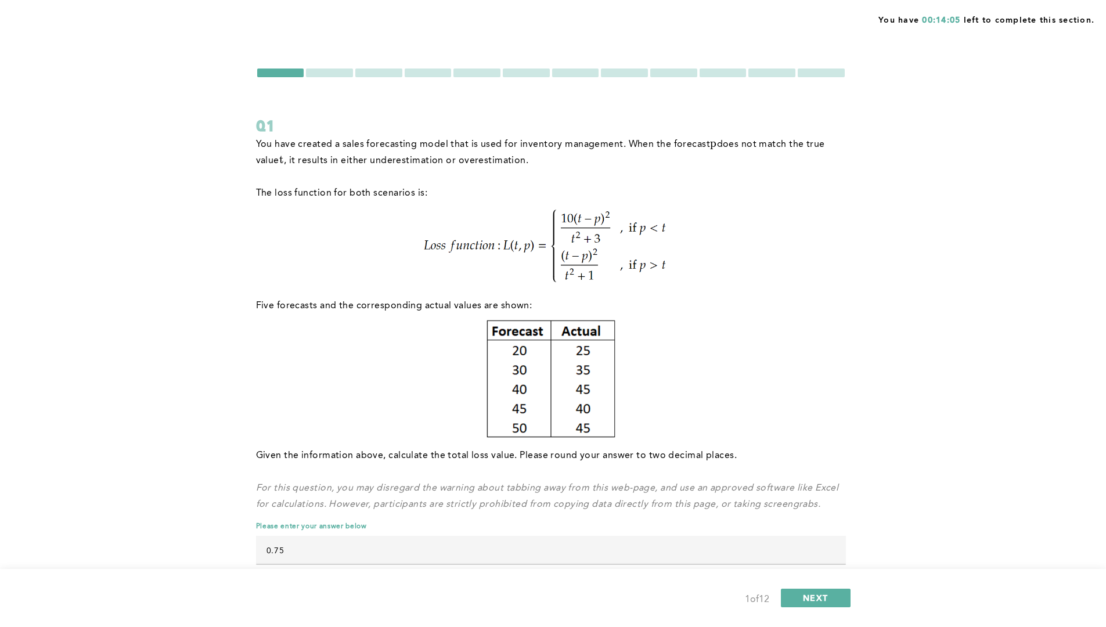
scroll to position [24, 0]
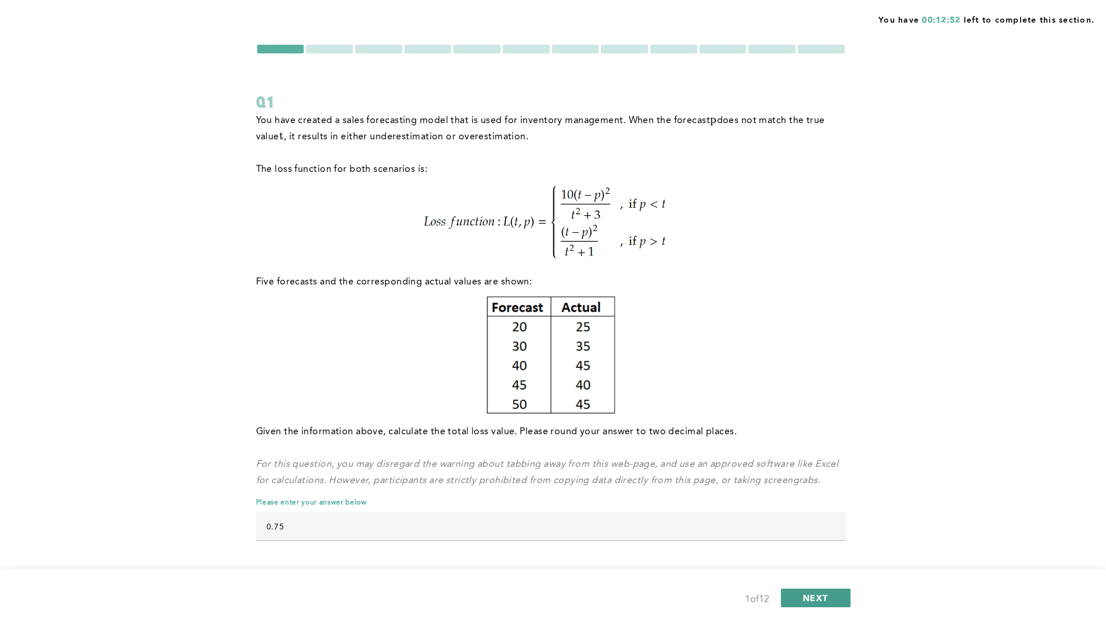
click at [817, 533] on span "NEXT" at bounding box center [815, 597] width 25 height 11
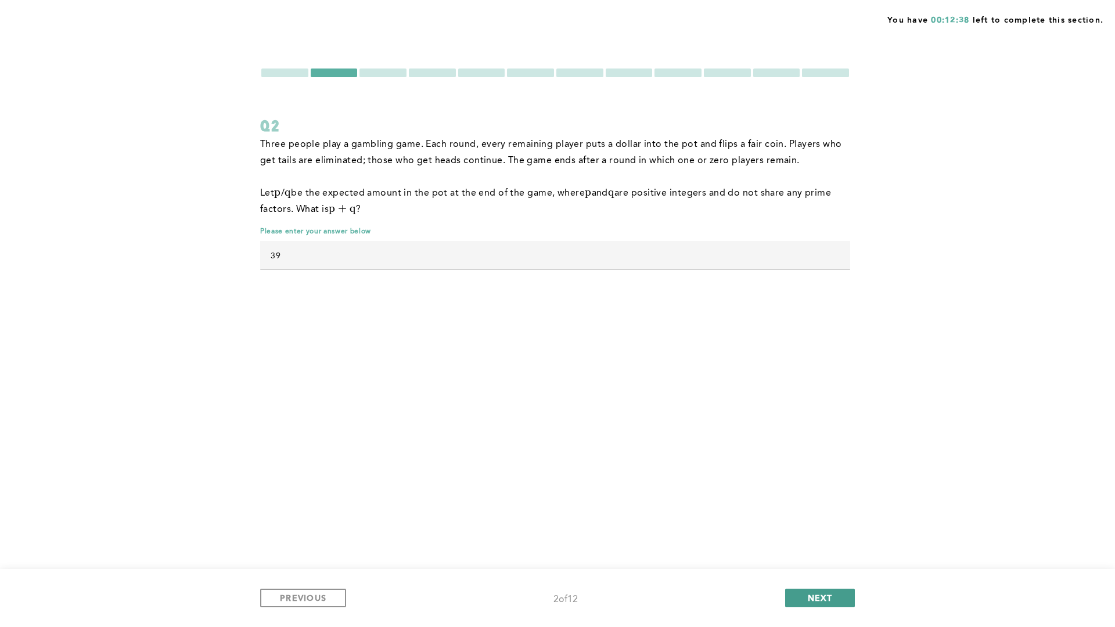
click at [837, 533] on button "NEXT" at bounding box center [820, 598] width 70 height 19
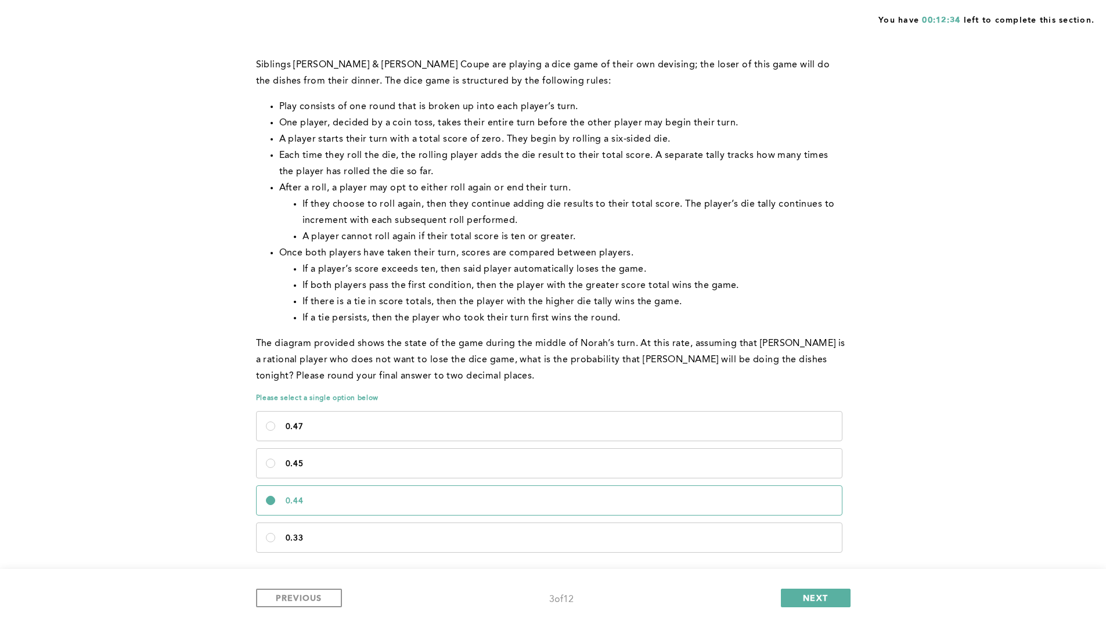
scroll to position [425, 0]
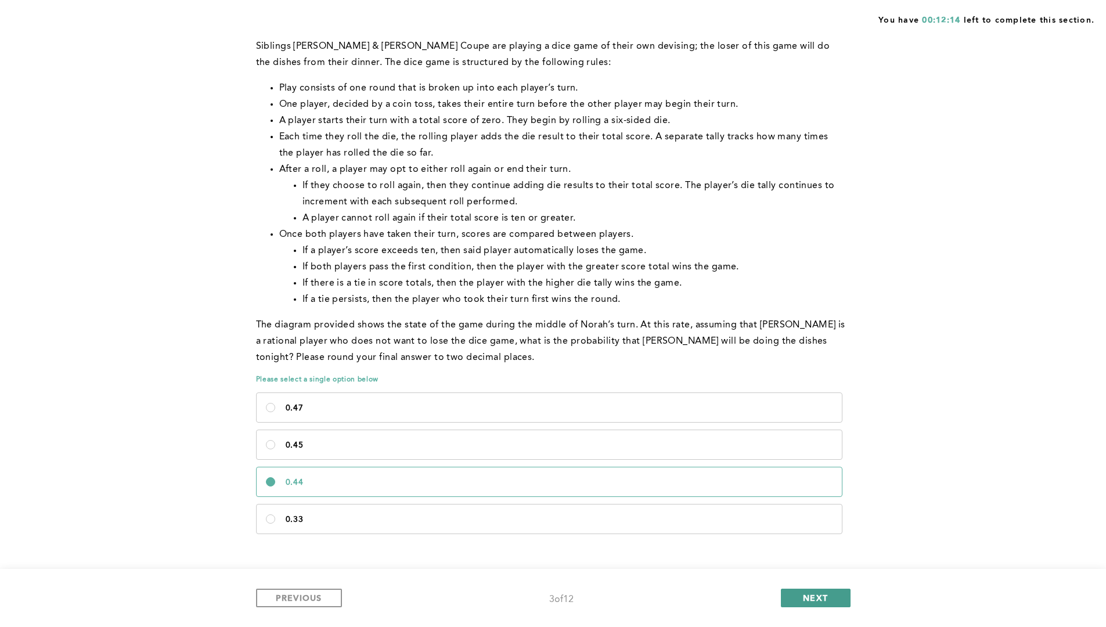
click at [832, 533] on button "NEXT" at bounding box center [816, 598] width 70 height 19
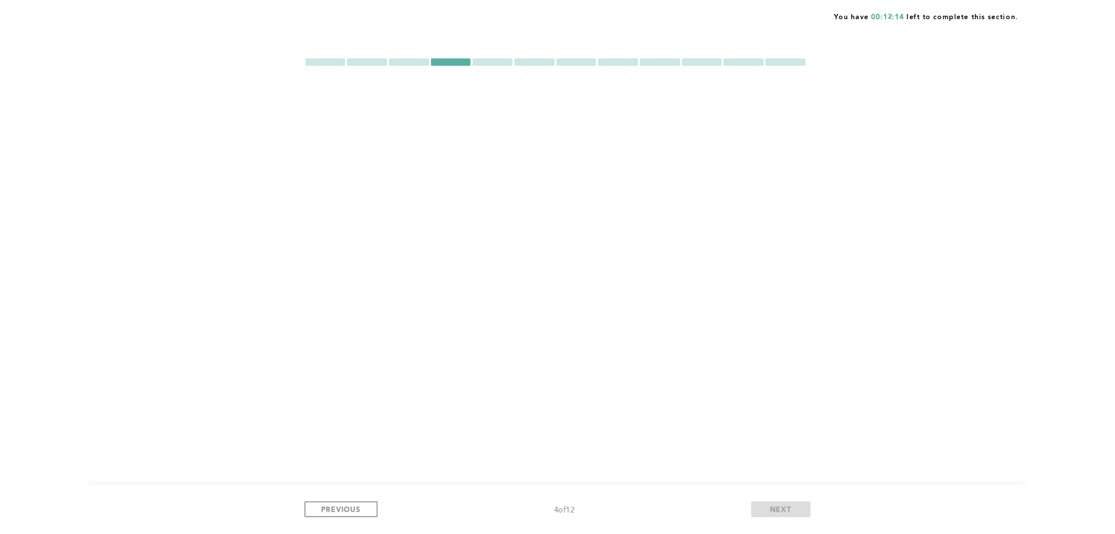
scroll to position [0, 0]
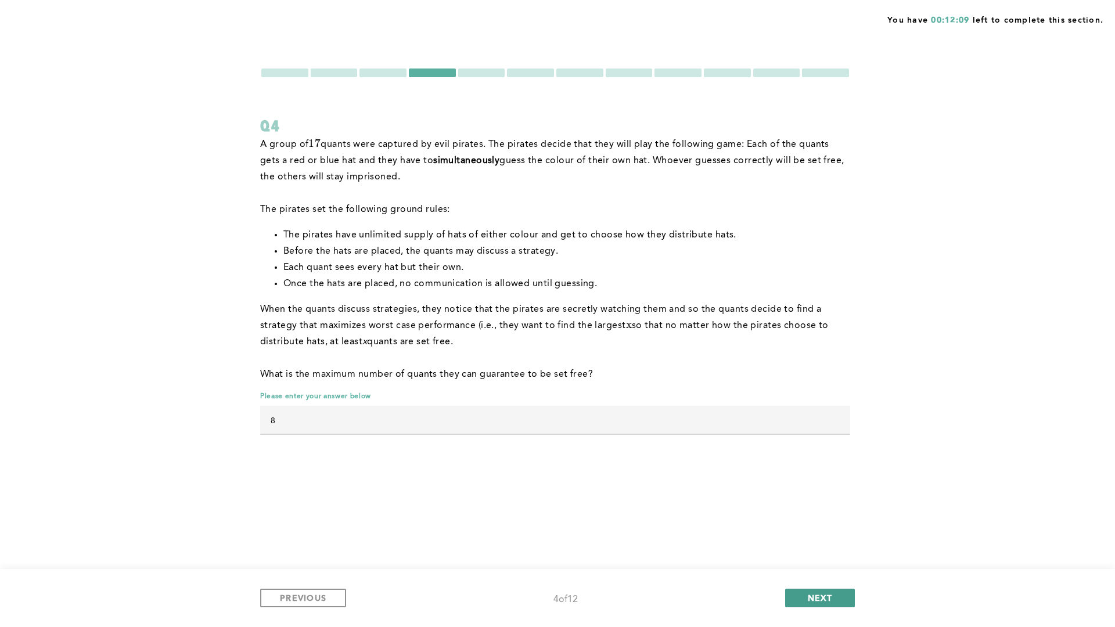
click at [832, 533] on span "NEXT" at bounding box center [820, 597] width 25 height 11
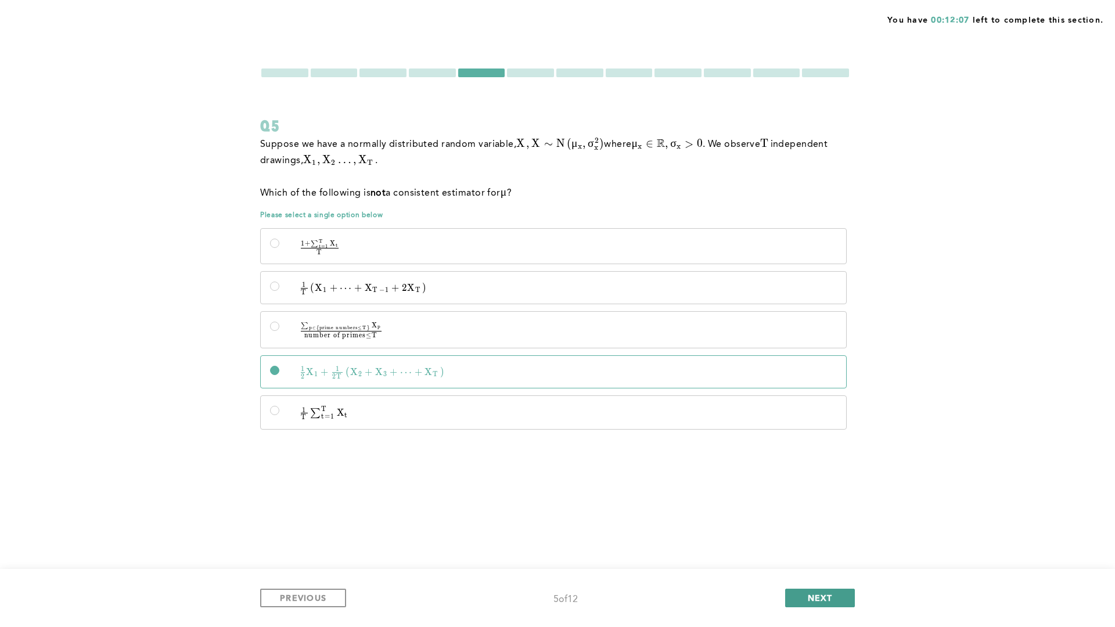
click at [832, 533] on span "NEXT" at bounding box center [820, 597] width 25 height 11
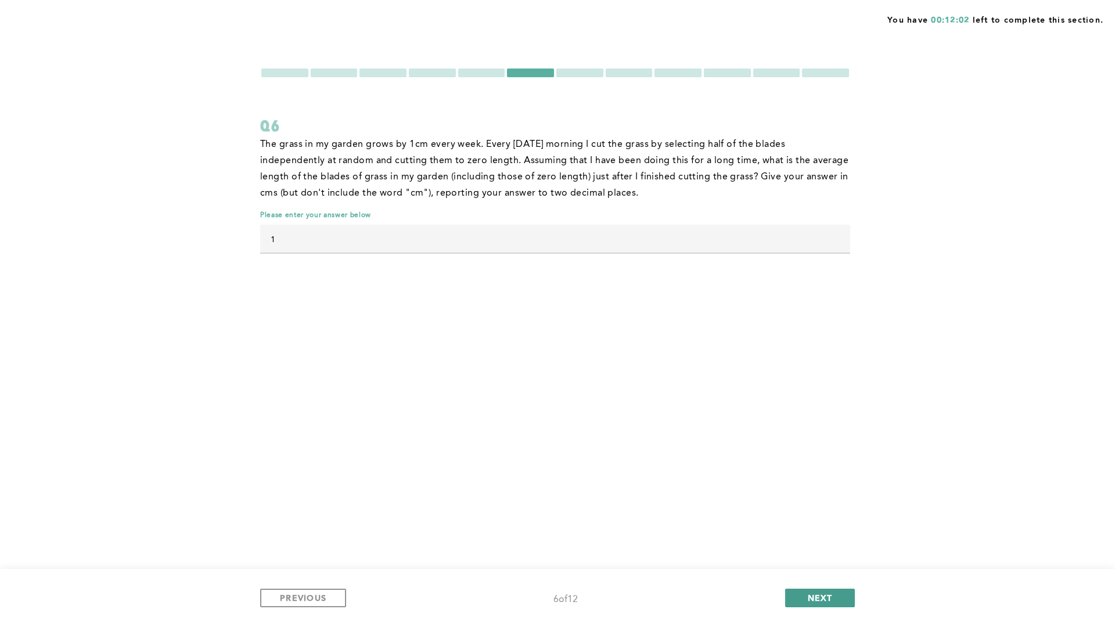
click at [832, 533] on span "NEXT" at bounding box center [820, 597] width 25 height 11
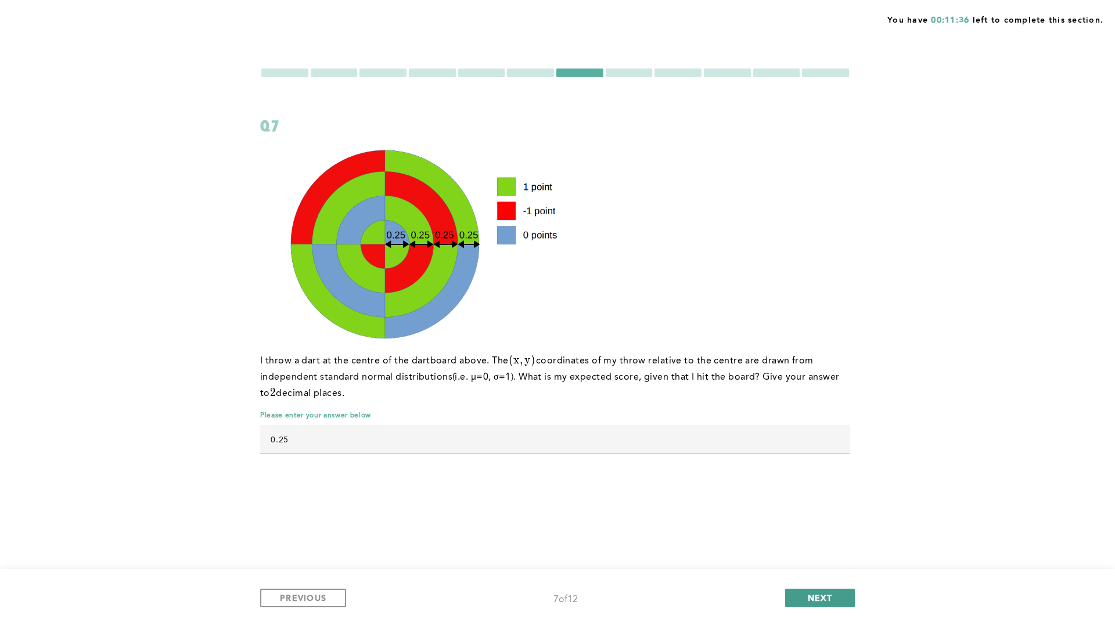
click at [832, 533] on span "NEXT" at bounding box center [820, 597] width 25 height 11
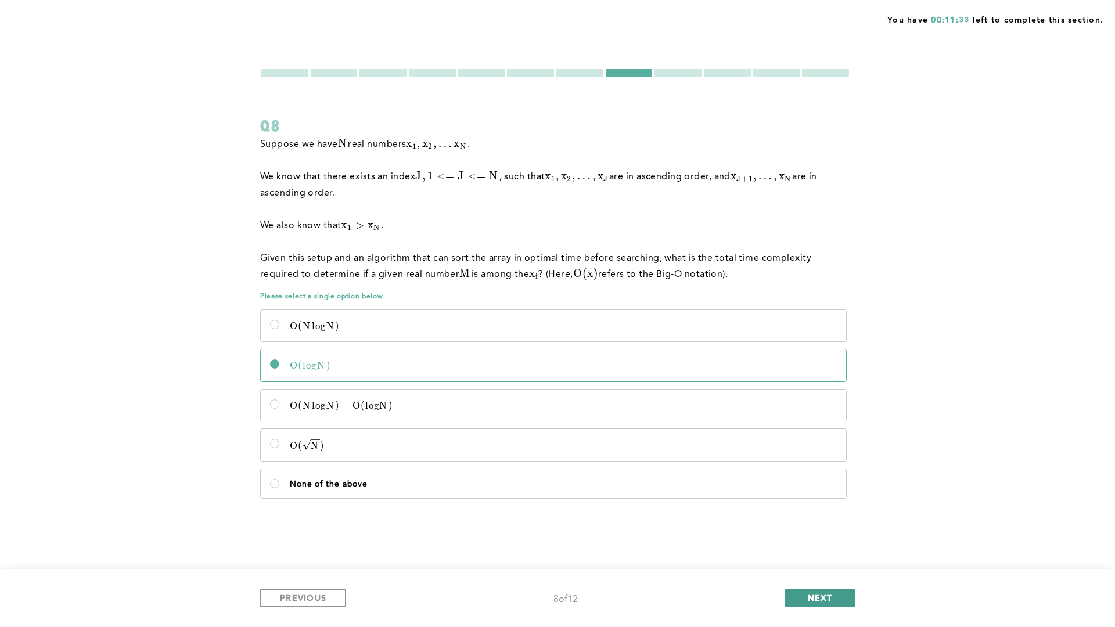
click at [832, 533] on span "NEXT" at bounding box center [820, 597] width 25 height 11
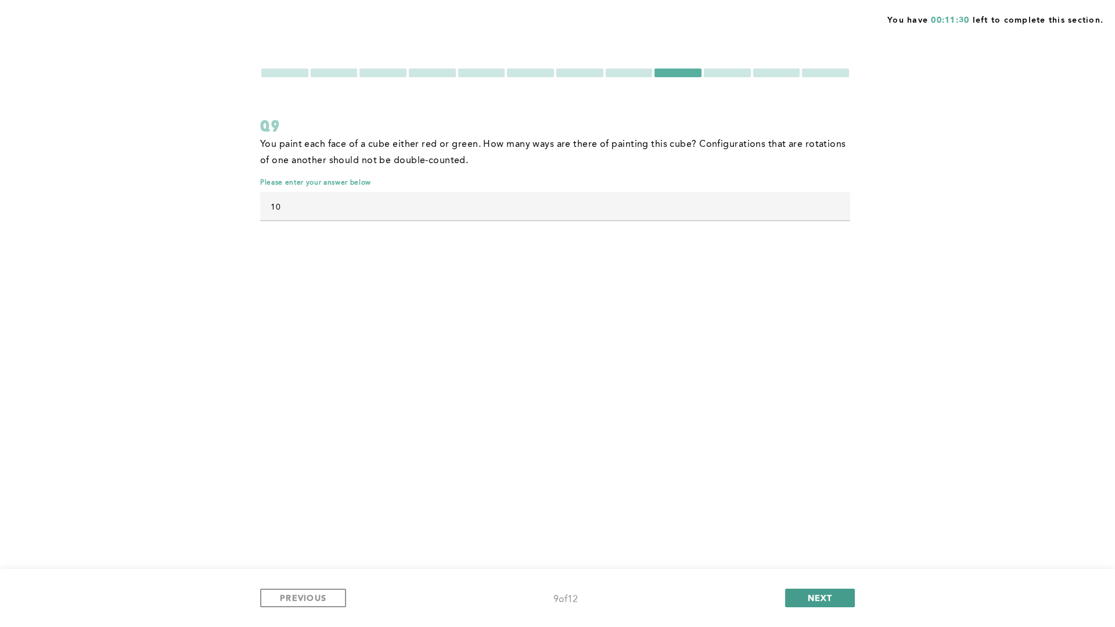
click at [832, 533] on span "NEXT" at bounding box center [820, 597] width 25 height 11
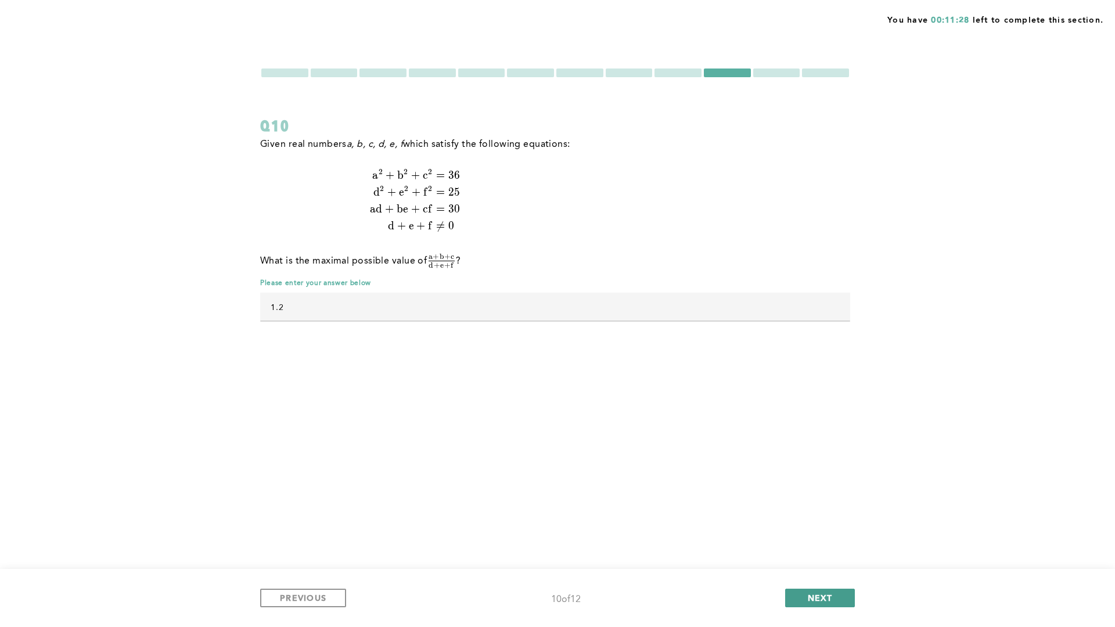
click at [832, 533] on span "NEXT" at bounding box center [820, 597] width 25 height 11
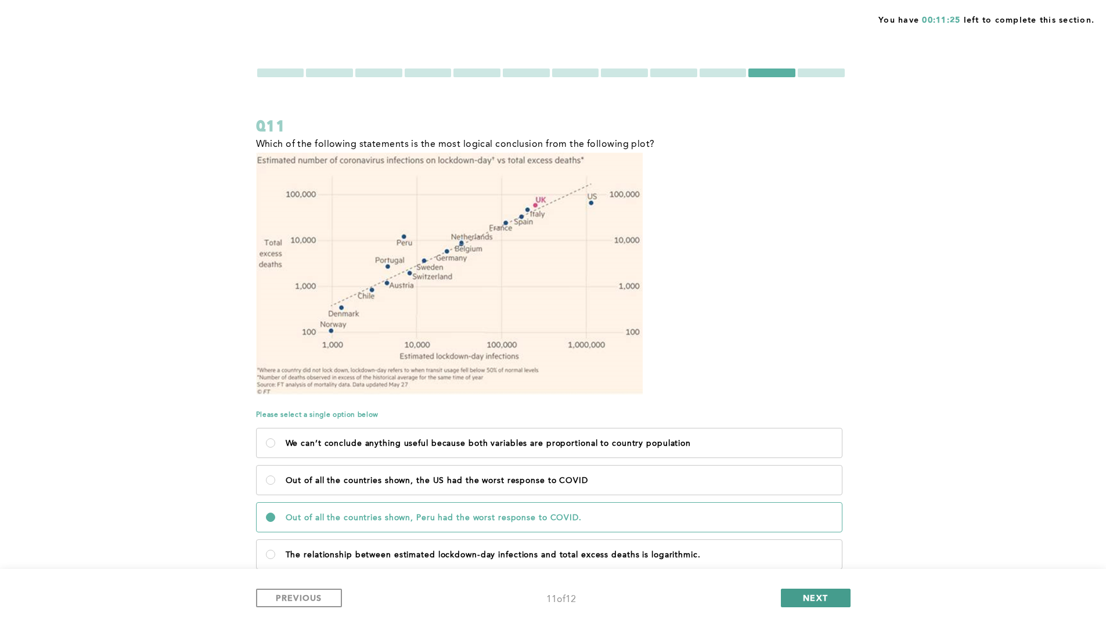
click at [832, 533] on button "NEXT" at bounding box center [816, 598] width 70 height 19
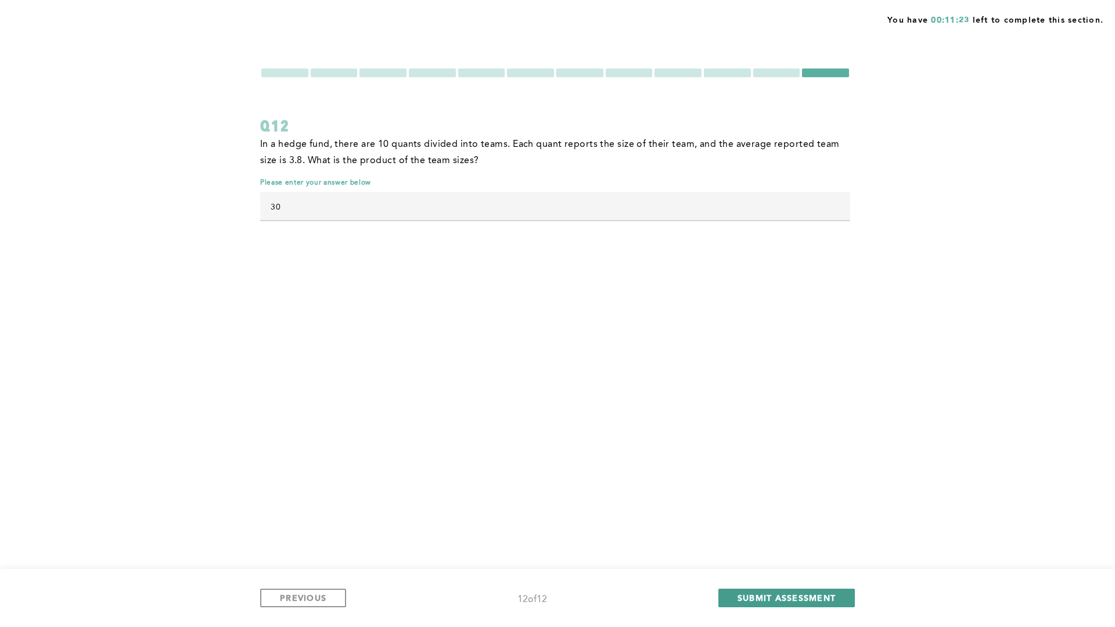
click at [832, 533] on span "SUBMIT ASSESSMENT" at bounding box center [786, 597] width 98 height 11
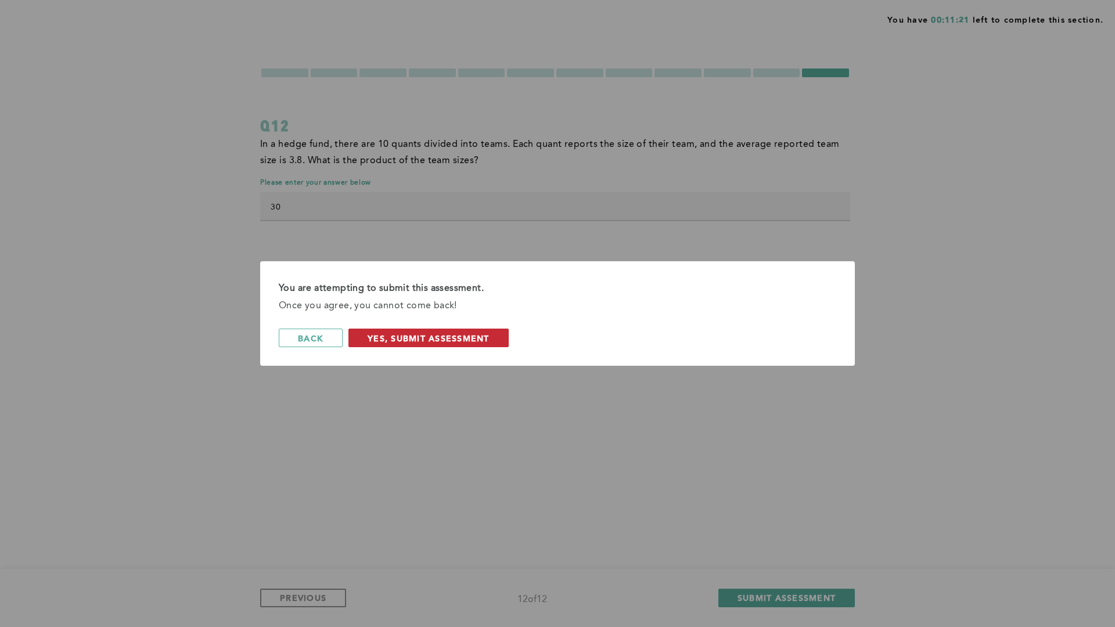
click at [458, 339] on span "Yes, Submit Assessment" at bounding box center [429, 338] width 122 height 11
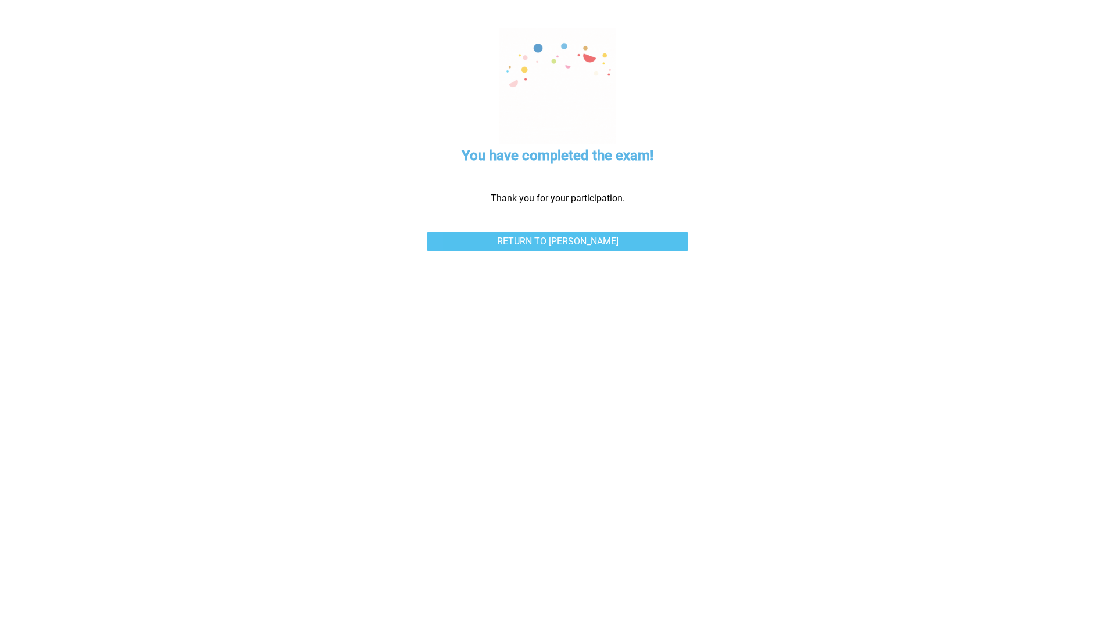
click at [559, 249] on link "Return to [PERSON_NAME]" at bounding box center [557, 241] width 261 height 19
